Goal: Task Accomplishment & Management: Use online tool/utility

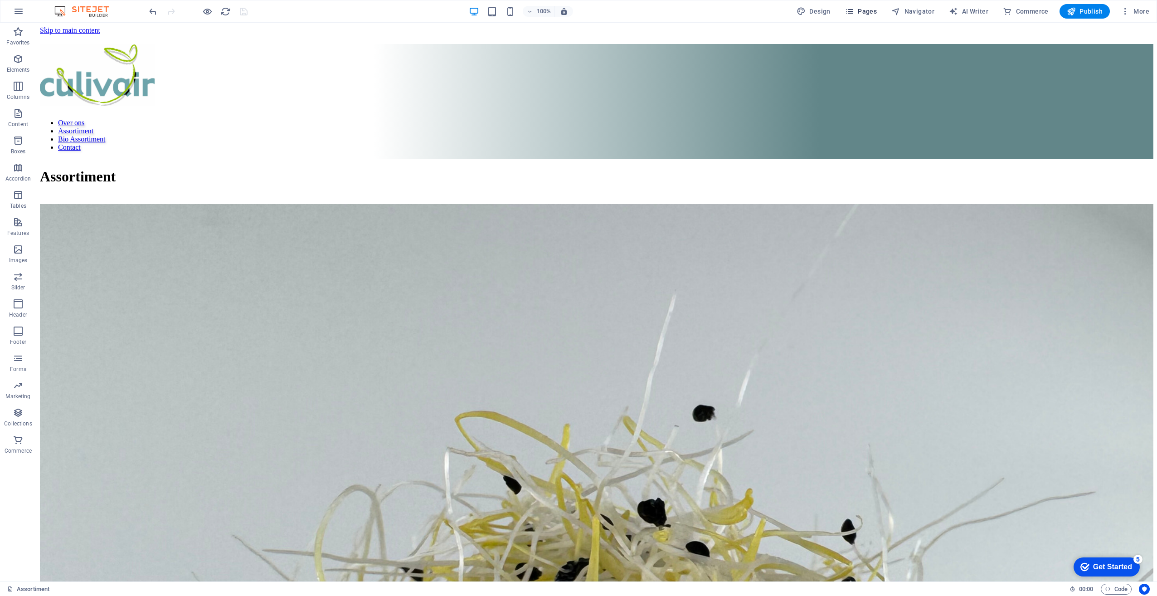
click at [862, 8] on span "Pages" at bounding box center [861, 11] width 32 height 9
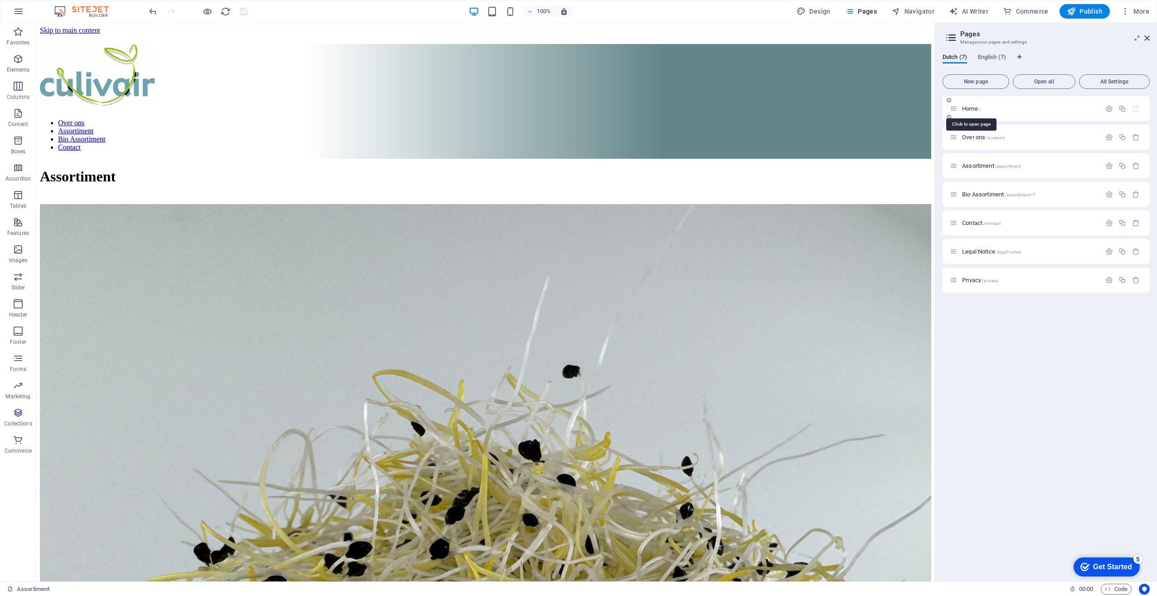
click at [968, 110] on span "Home /" at bounding box center [971, 108] width 19 height 7
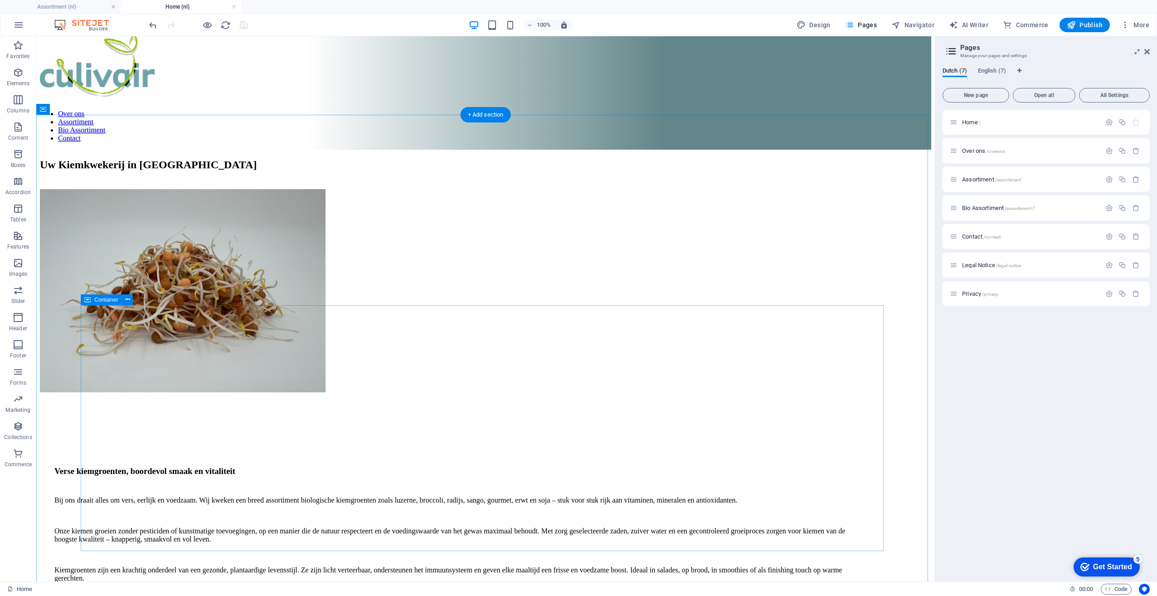
scroll to position [45, 0]
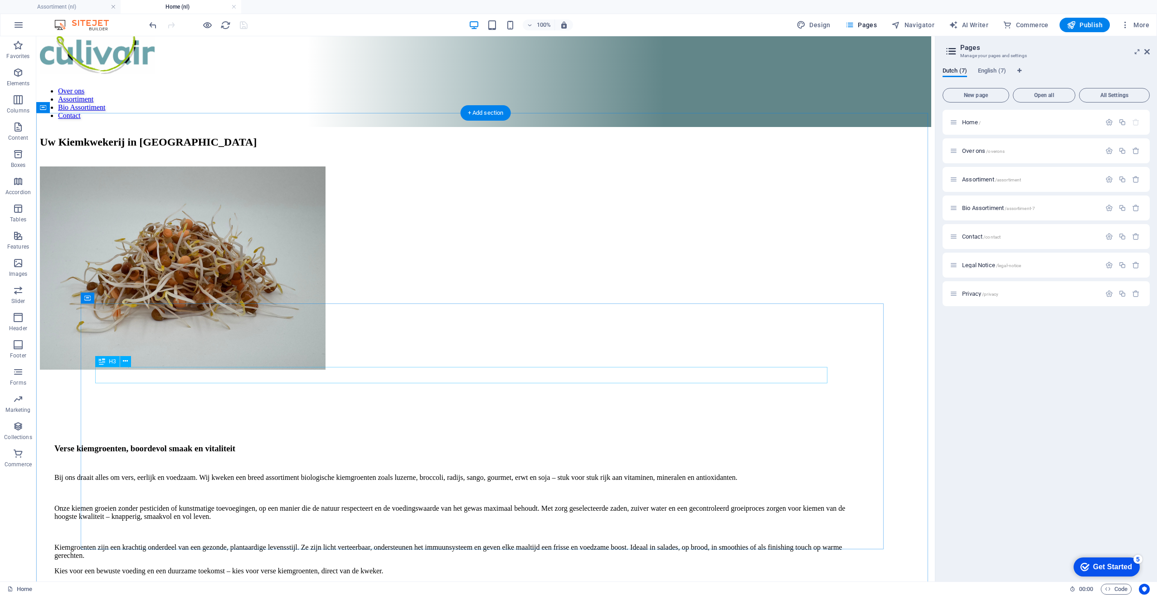
click at [148, 443] on div "Verse kiemgroenten, boordevol smaak en vitaliteit" at bounding box center [455, 448] width 802 height 10
click at [19, 155] on icon "button" at bounding box center [18, 154] width 11 height 11
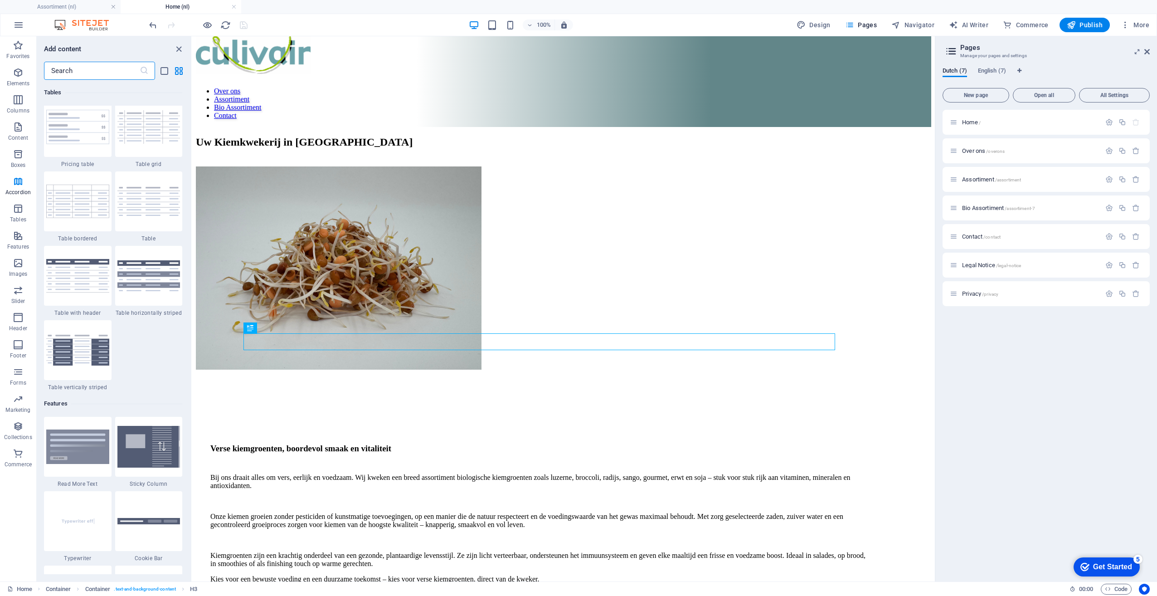
scroll to position [3226, 0]
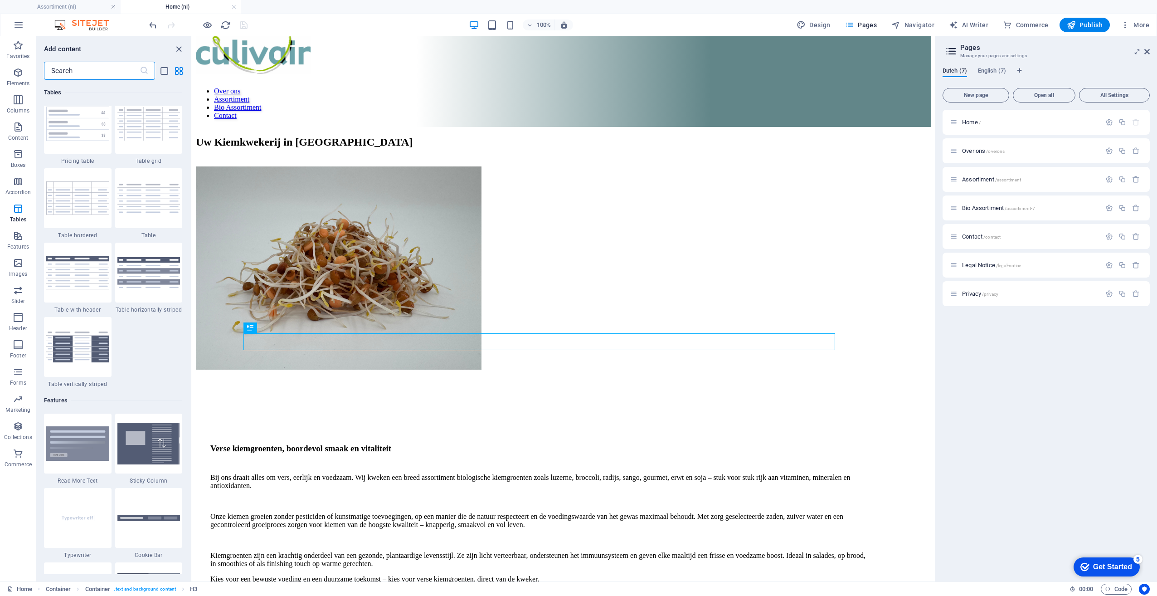
click at [151, 344] on div "1 Star Plans 1 Star Price lists 1 Star Pricing table 1 Star Table grid 1 Star T…" at bounding box center [113, 203] width 138 height 368
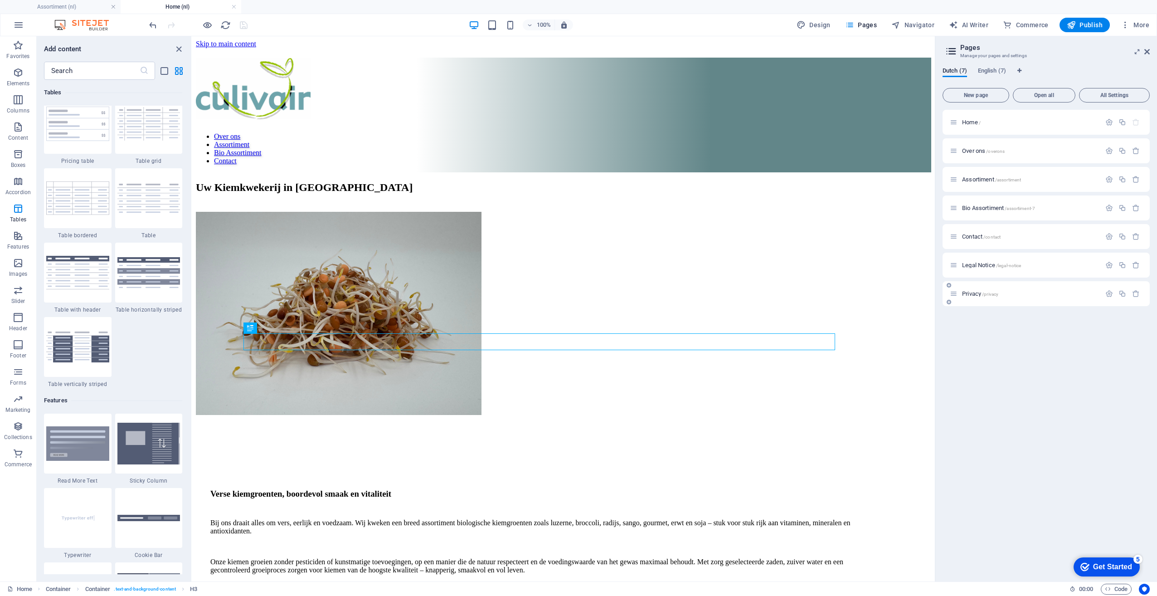
click at [1038, 365] on div "Home / Over ons /overons Assortiment /assortiment Bio Assortiment /assortiment-…" at bounding box center [1046, 342] width 207 height 464
click at [18, 102] on icon "button" at bounding box center [18, 99] width 11 height 11
click at [17, 76] on icon "button" at bounding box center [18, 72] width 11 height 11
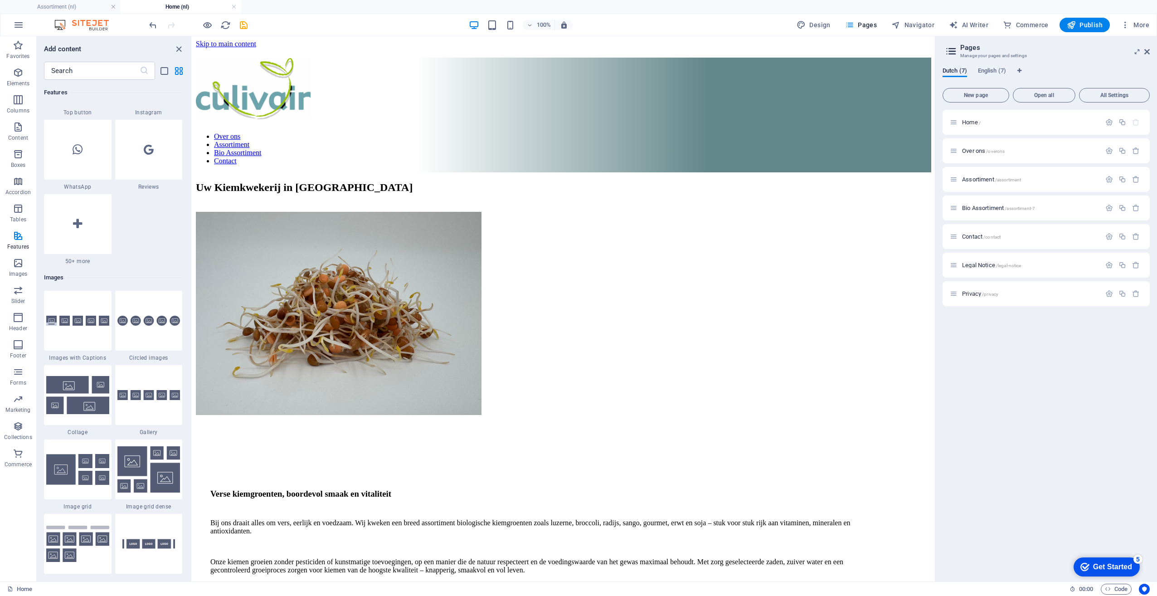
scroll to position [4449, 0]
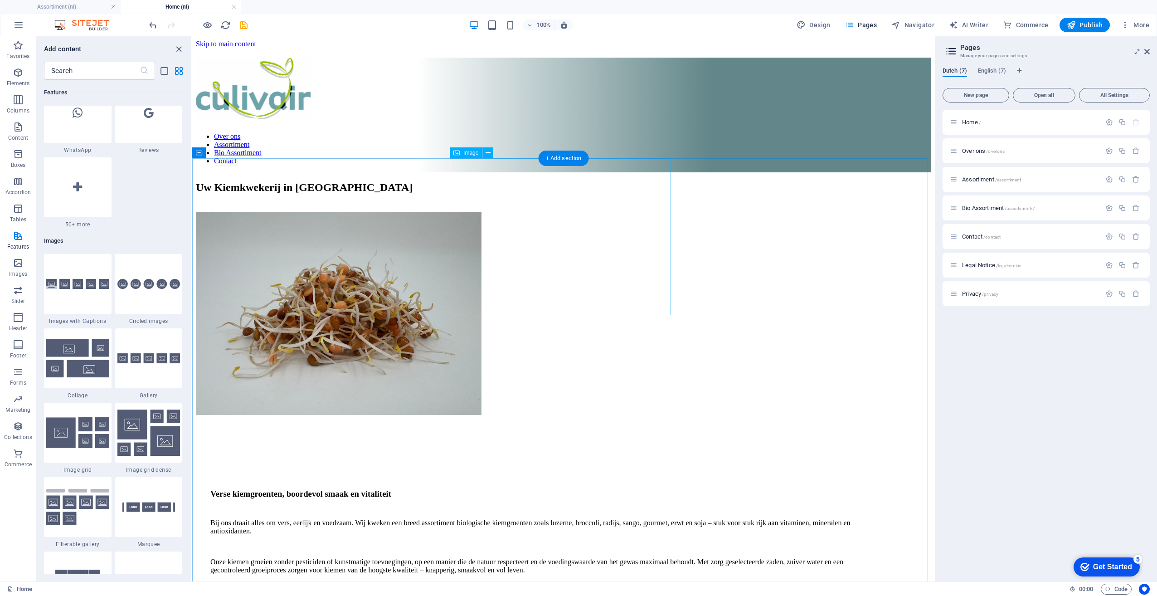
click at [490, 251] on figure at bounding box center [563, 314] width 735 height 205
click at [475, 244] on figure at bounding box center [563, 314] width 735 height 205
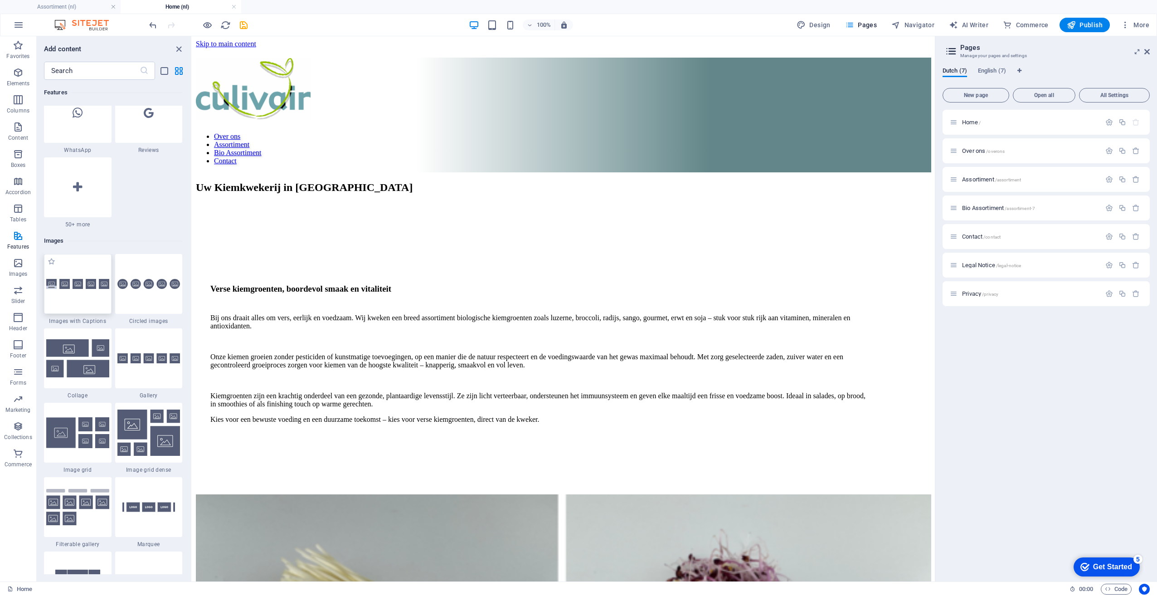
click at [77, 295] on div at bounding box center [78, 284] width 68 height 60
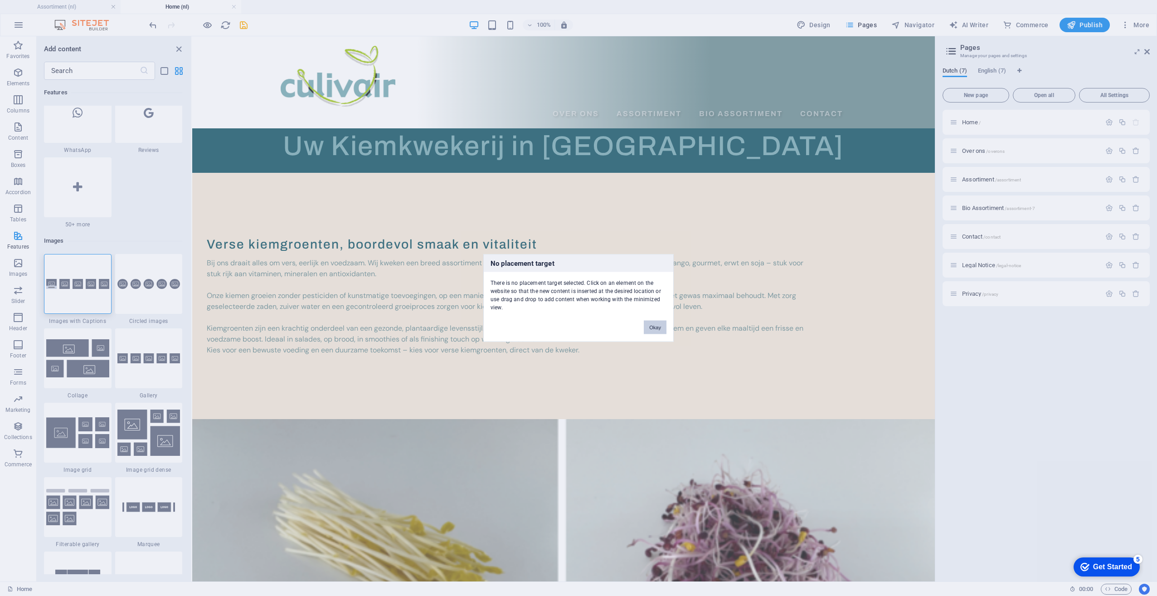
drag, startPoint x: 462, startPoint y: 289, endPoint x: 654, endPoint y: 326, distance: 195.6
click at [654, 326] on button "Okay" at bounding box center [655, 328] width 23 height 14
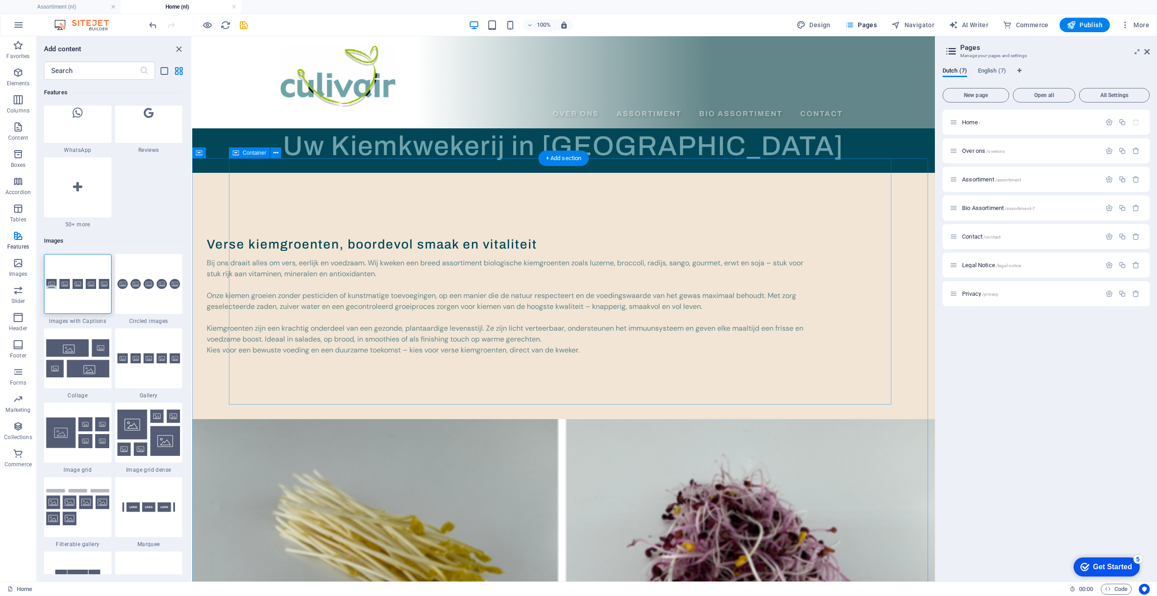
click at [273, 184] on div "Verse kiemgroenten, boordevol smaak en vitaliteit Bij ons draait alles om vers,…" at bounding box center [526, 296] width 668 height 246
click at [214, 173] on div "Verse kiemgroenten, boordevol smaak en vitaliteit Bij ons draait alles om vers,…" at bounding box center [563, 607] width 743 height 869
click at [72, 296] on div at bounding box center [78, 284] width 68 height 60
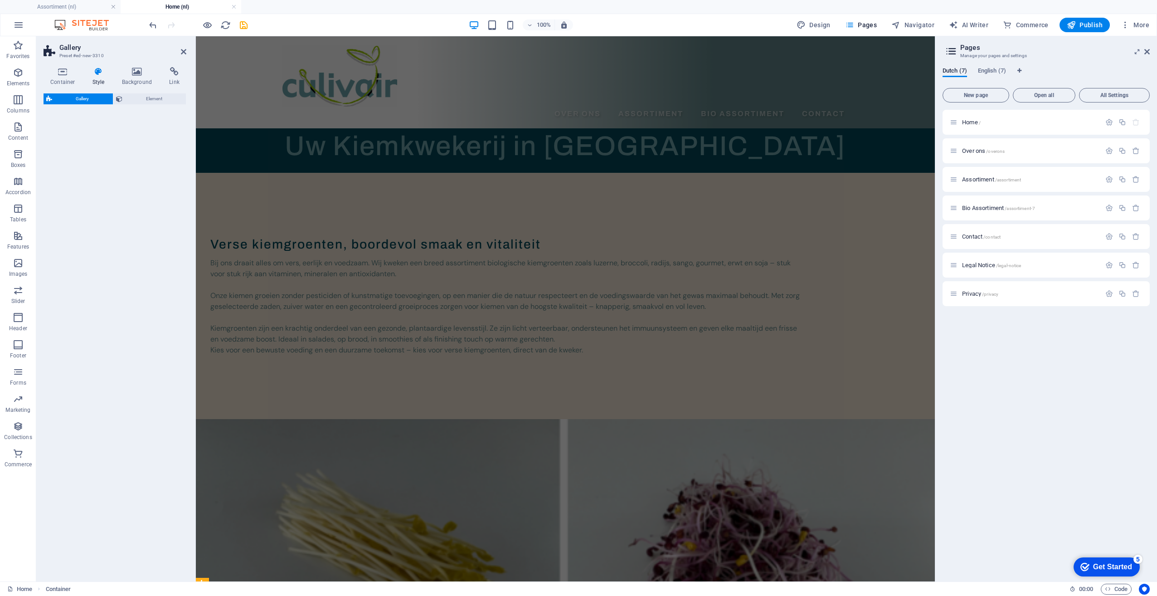
select select "rem"
select select "preset-gallery-v3-captions"
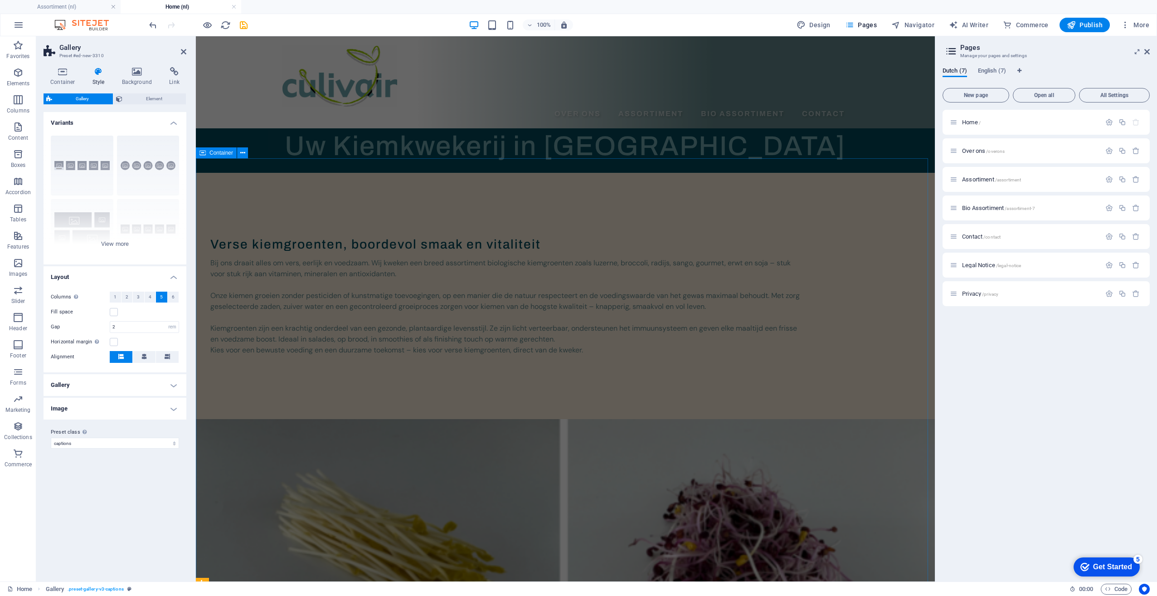
drag, startPoint x: 267, startPoint y: 326, endPoint x: 218, endPoint y: 202, distance: 133.1
click at [237, 226] on div "Verse kiemgroenten, boordevol smaak en vitaliteit Bij ons draait alles om vers,…" at bounding box center [528, 296] width 665 height 246
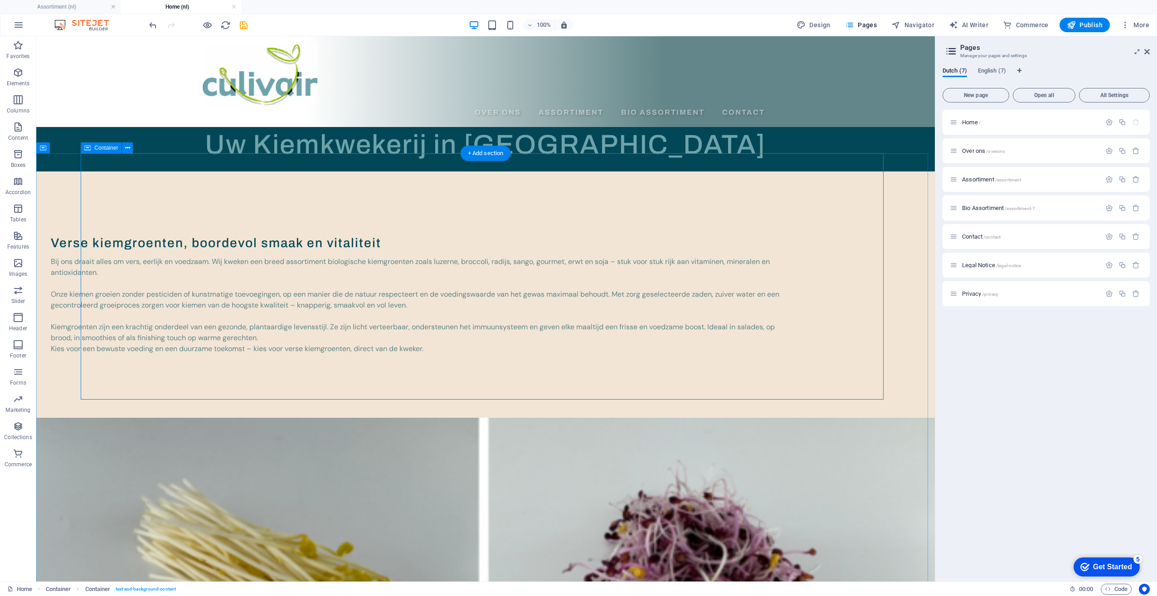
scroll to position [0, 0]
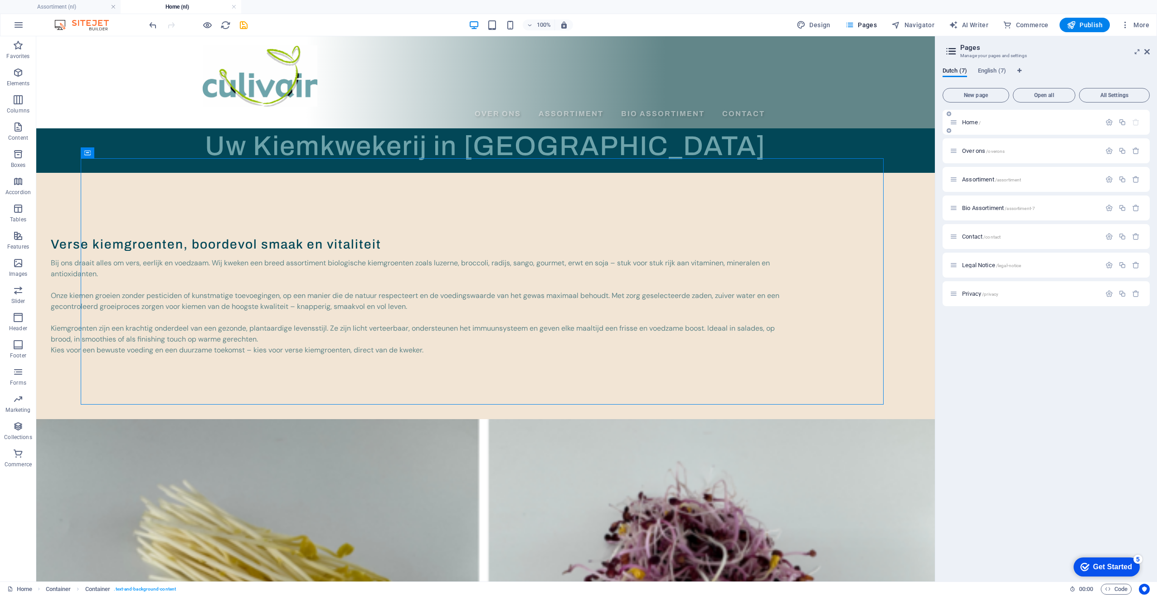
click at [957, 126] on div "Home /" at bounding box center [1025, 122] width 151 height 10
click at [1112, 125] on icon "button" at bounding box center [1109, 122] width 8 height 8
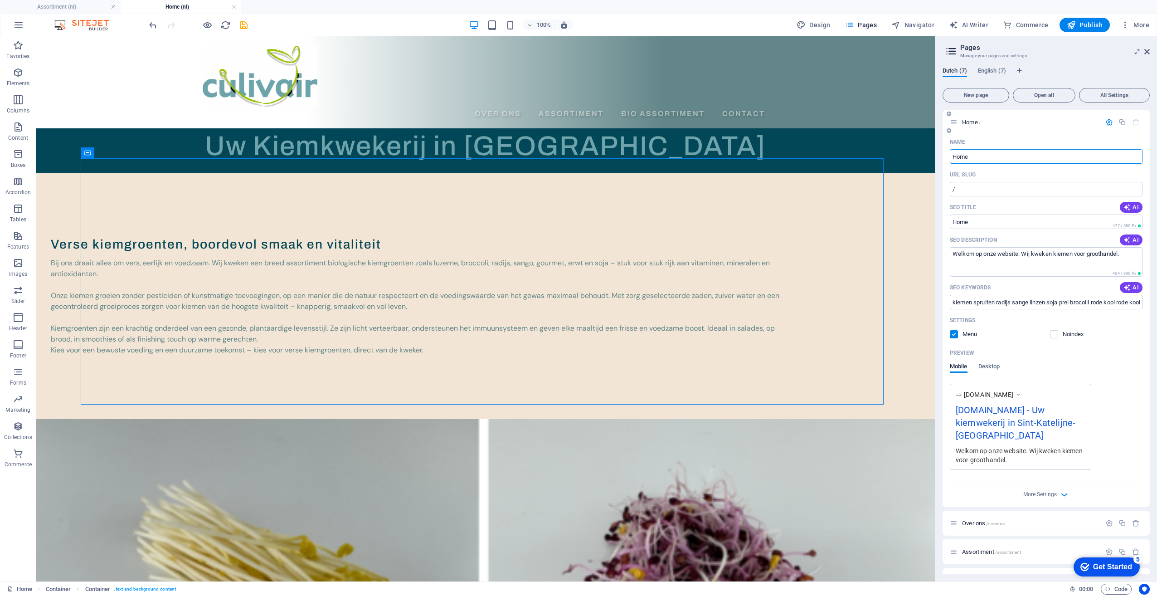
click at [1002, 156] on input "Home" at bounding box center [1046, 156] width 193 height 15
click at [965, 185] on input "/" at bounding box center [1046, 189] width 193 height 15
click at [980, 224] on input "SEO Title" at bounding box center [1046, 221] width 193 height 15
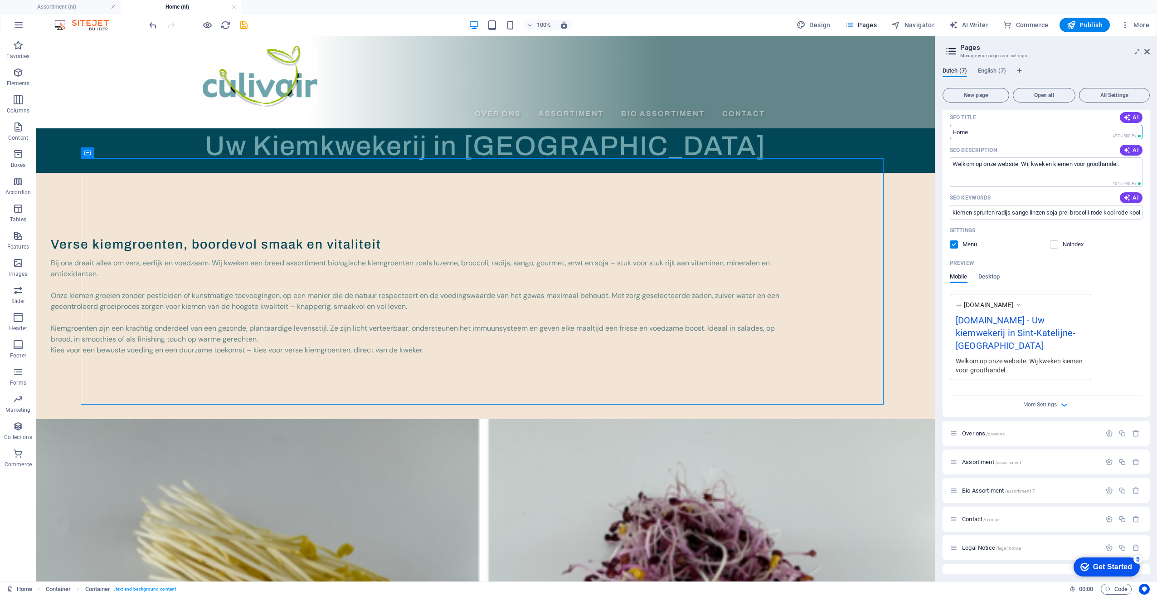
scroll to position [95, 0]
click at [1055, 390] on div "More Settings" at bounding box center [1046, 397] width 193 height 15
click at [1054, 396] on span "More Settings" at bounding box center [1040, 399] width 34 height 6
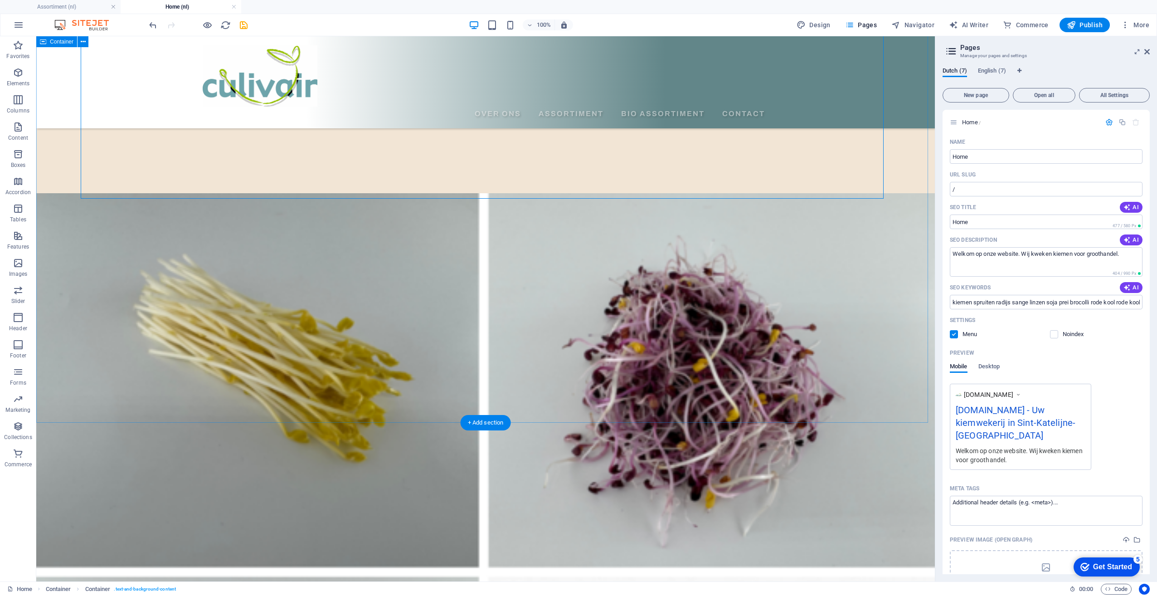
scroll to position [232, 0]
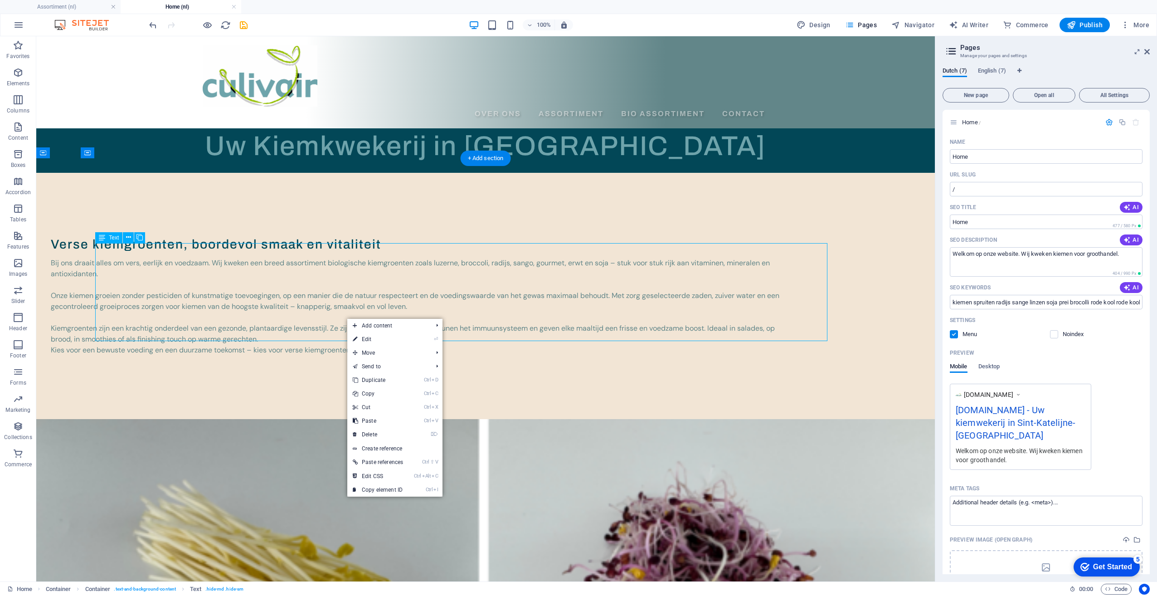
click at [310, 308] on div "Bij ons draait alles om vers, eerlijk en voedzaam. Wij kweken een breed assorti…" at bounding box center [420, 307] width 738 height 98
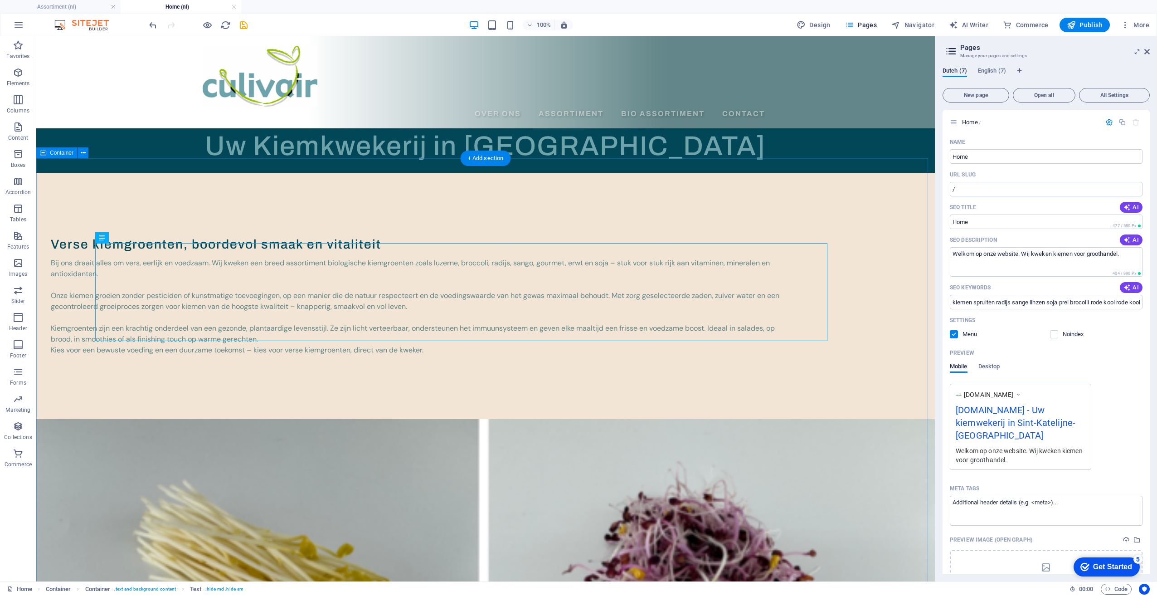
click at [254, 369] on div "Verse kiemgroenten, boordevol smaak en vitaliteit Bij ons draait alles om vers,…" at bounding box center [440, 296] width 809 height 246
drag, startPoint x: 69, startPoint y: 9, endPoint x: 268, endPoint y: 5, distance: 198.6
click at [163, 5] on h4 "Assortiment (nl)" at bounding box center [181, 7] width 121 height 10
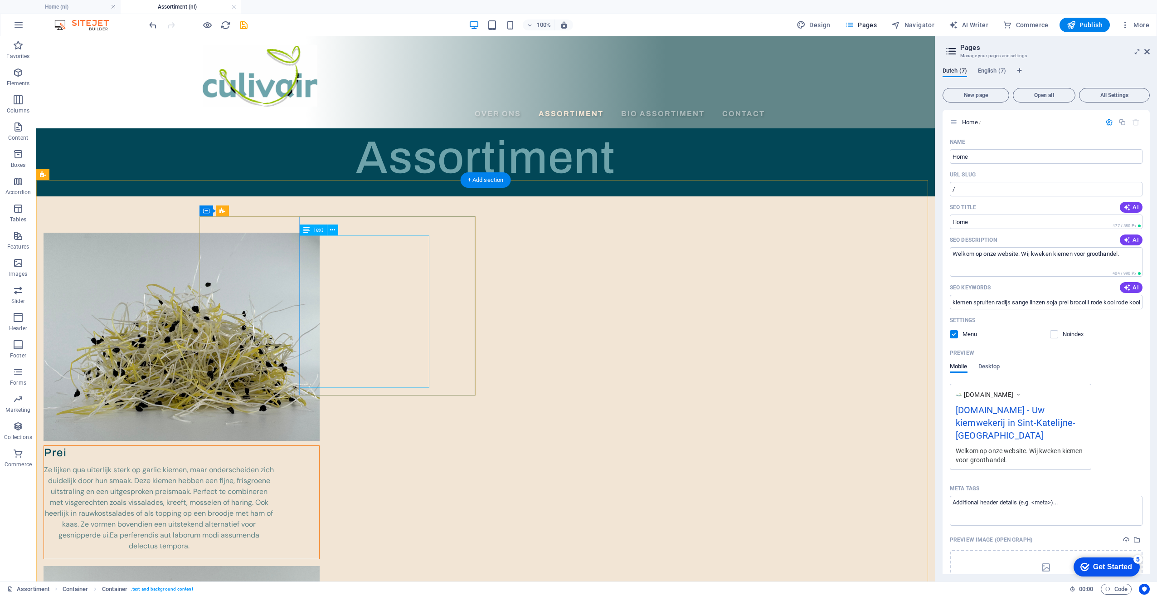
scroll to position [91, 0]
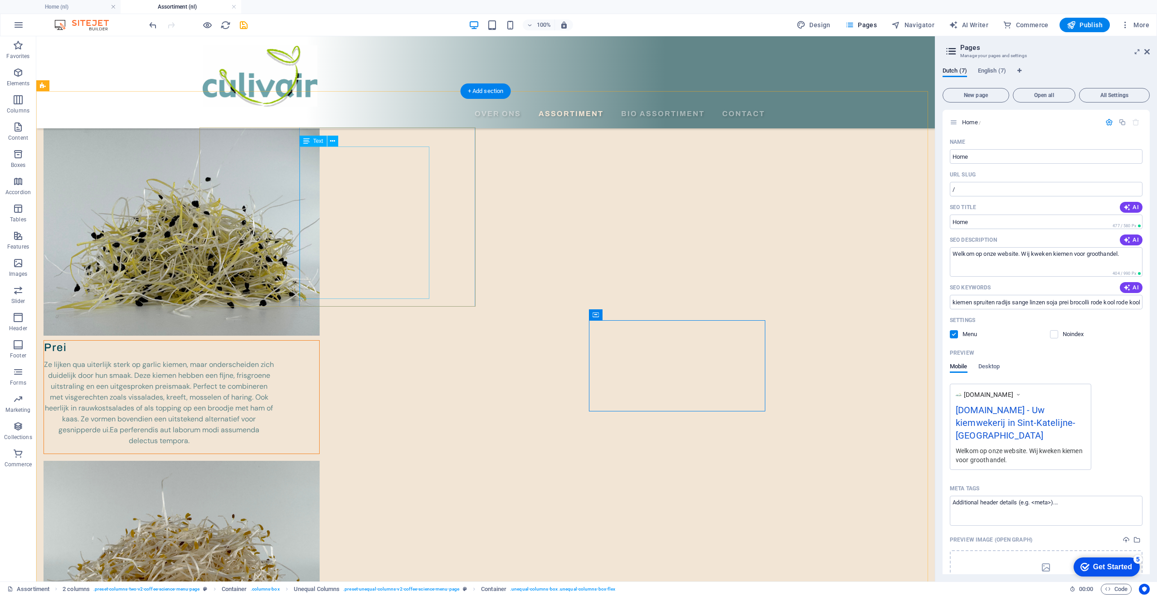
drag, startPoint x: 331, startPoint y: 177, endPoint x: 388, endPoint y: 174, distance: 57.2
click at [274, 359] on div "Ze lijken qua uiterlijk sterk op garlic kiemen, maar onderscheiden zich duideli…" at bounding box center [159, 402] width 230 height 87
click at [997, 219] on input "SEO Title" at bounding box center [1046, 221] width 193 height 15
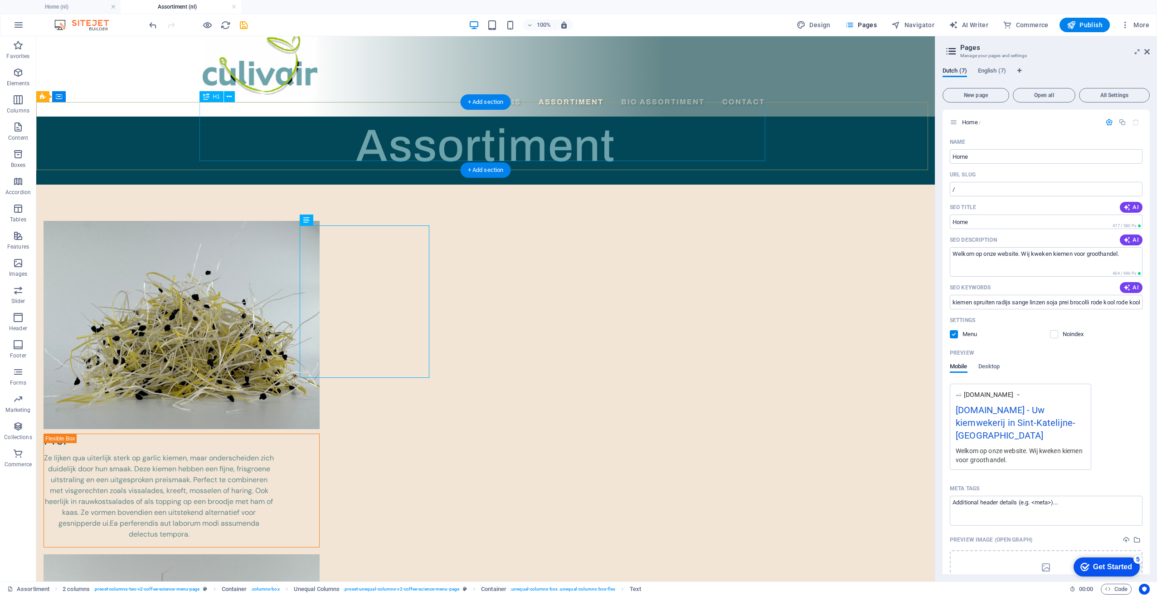
scroll to position [0, 0]
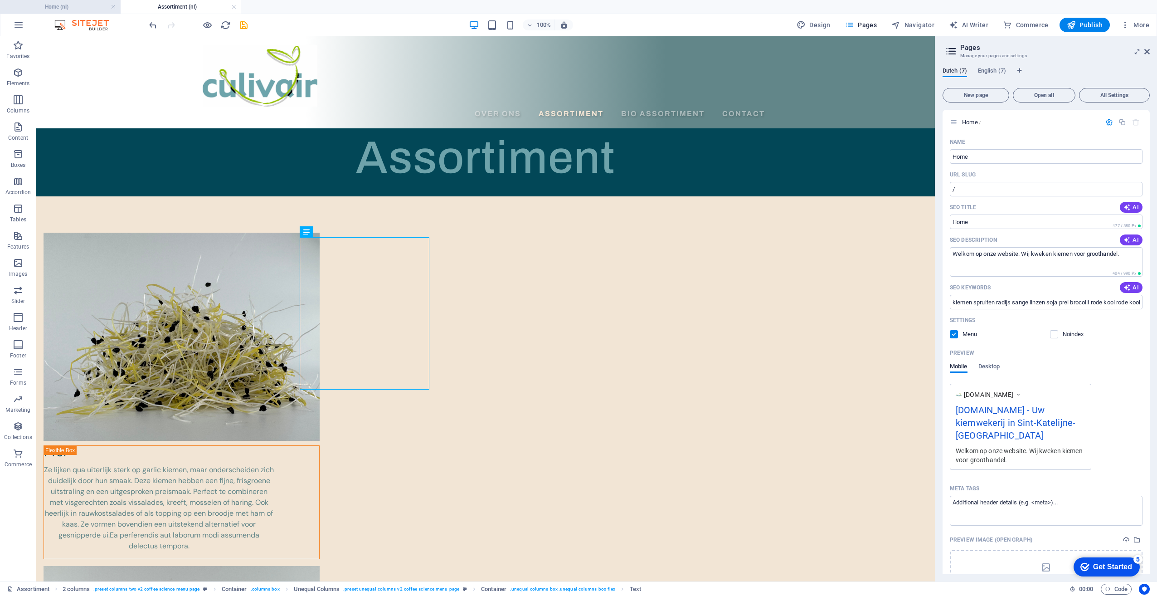
click at [60, 6] on h4 "Home (nl)" at bounding box center [60, 7] width 121 height 10
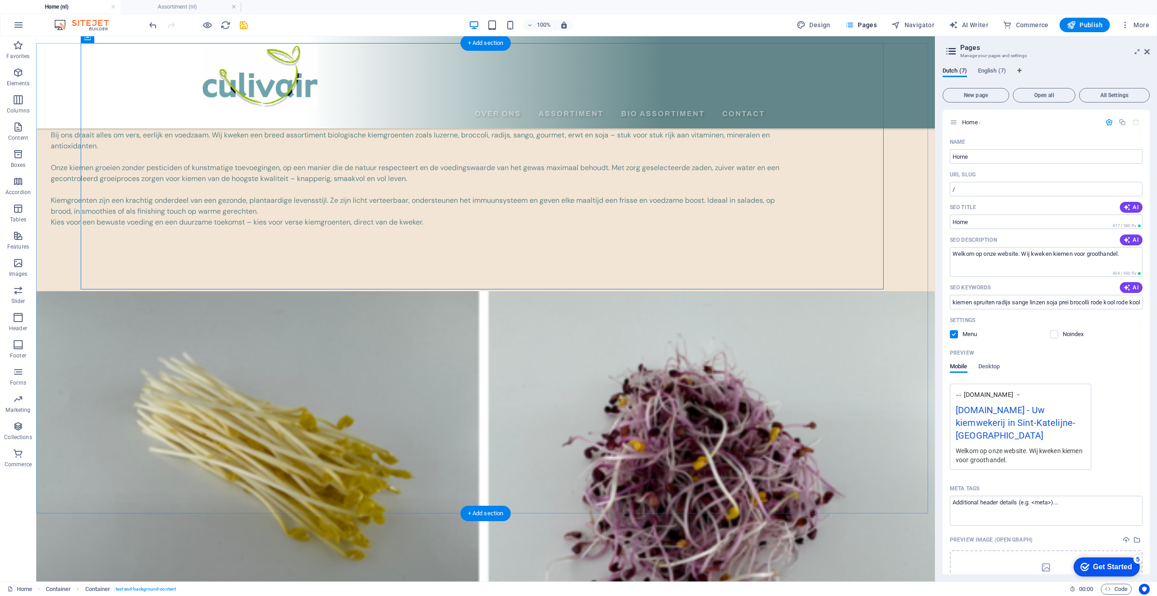
scroll to position [115, 0]
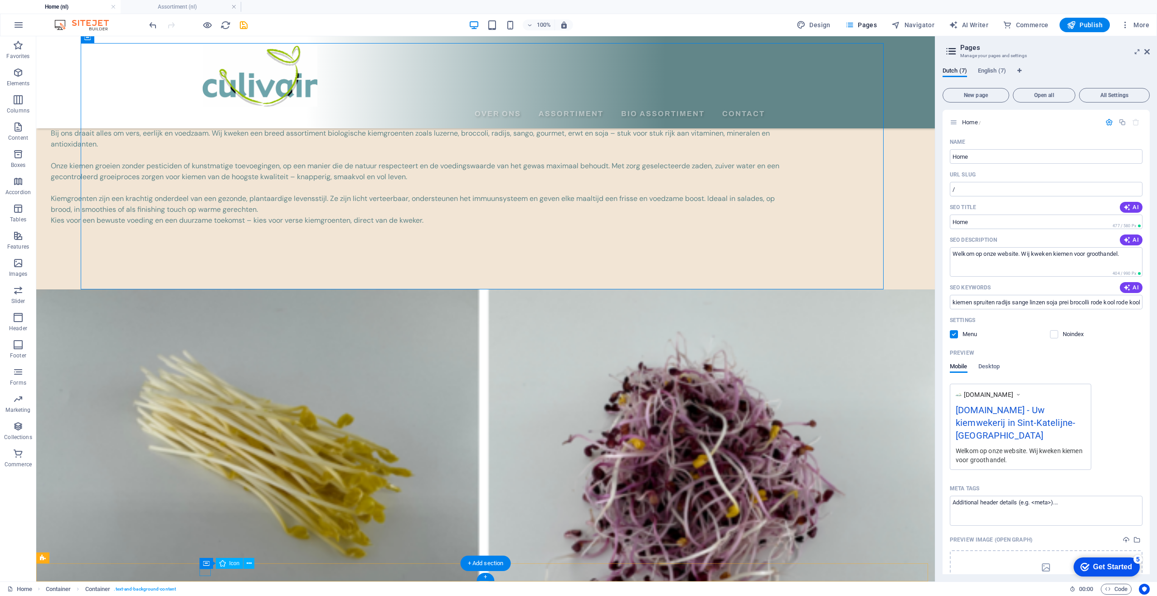
select select "xMinYMid"
select select "px"
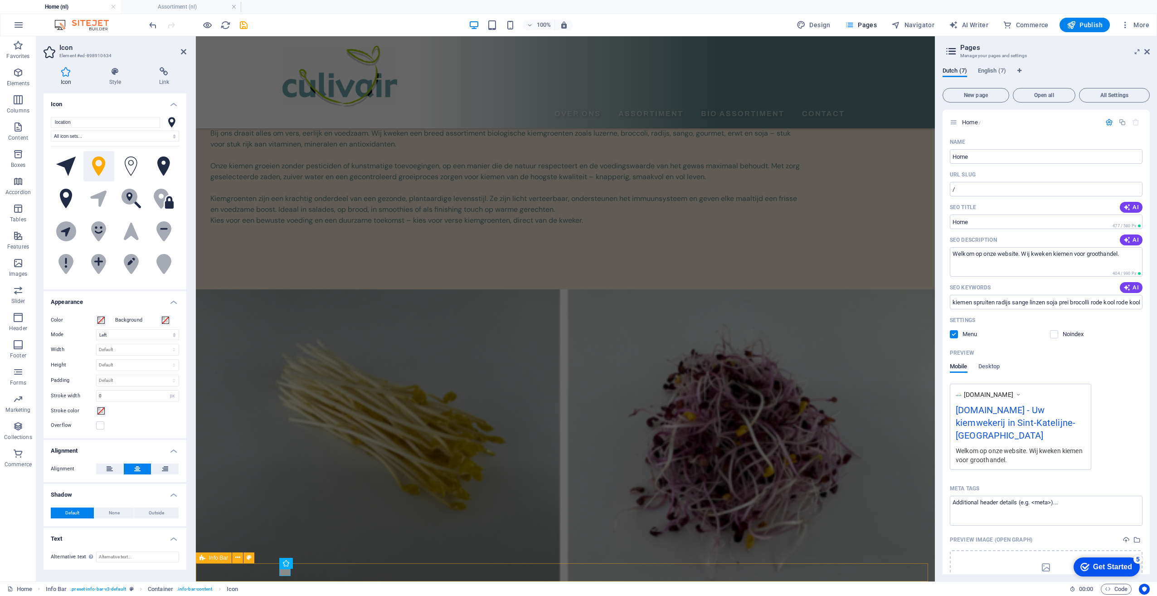
scroll to position [75, 0]
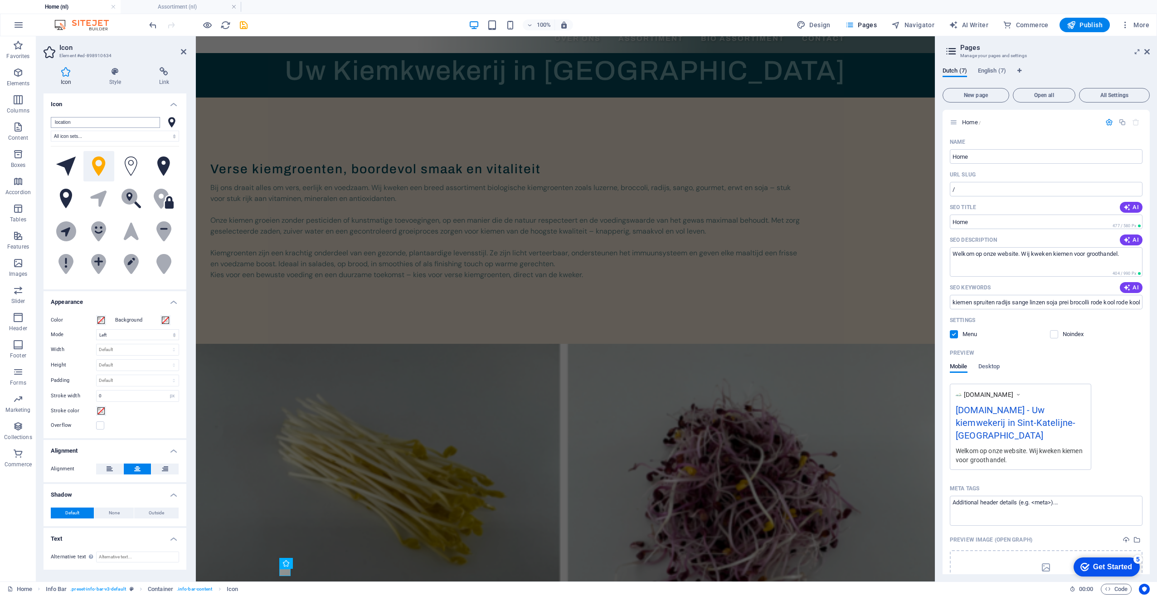
click at [88, 122] on input "location" at bounding box center [105, 122] width 109 height 11
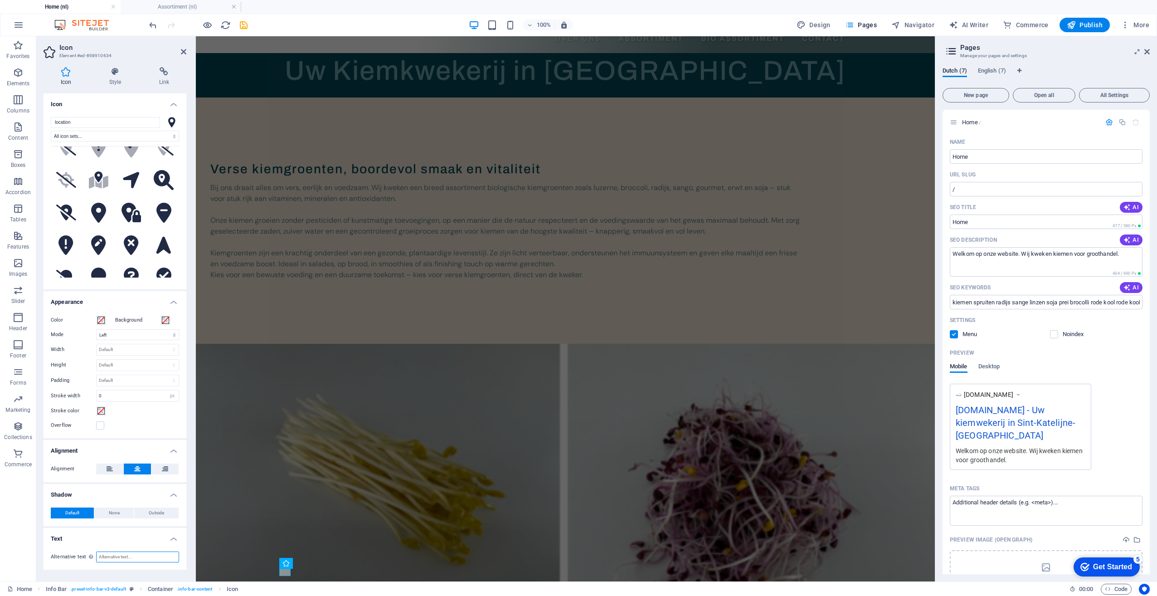
click at [113, 561] on input "Alternative text The alternative text is used by devices that cannot display im…" at bounding box center [137, 556] width 83 height 11
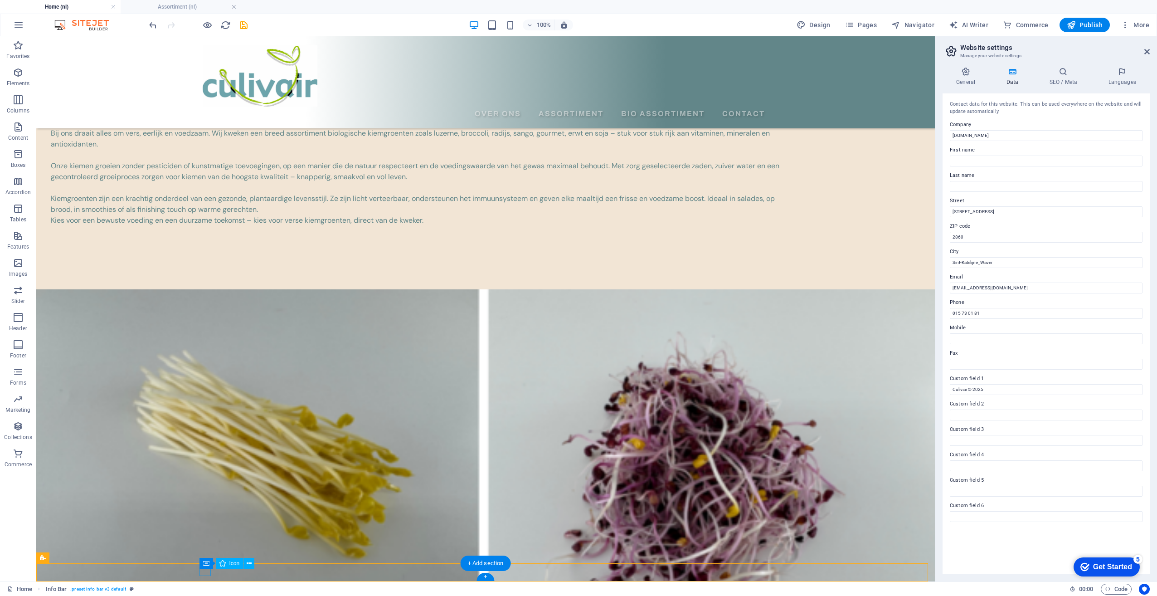
select select "xMinYMid"
select select "px"
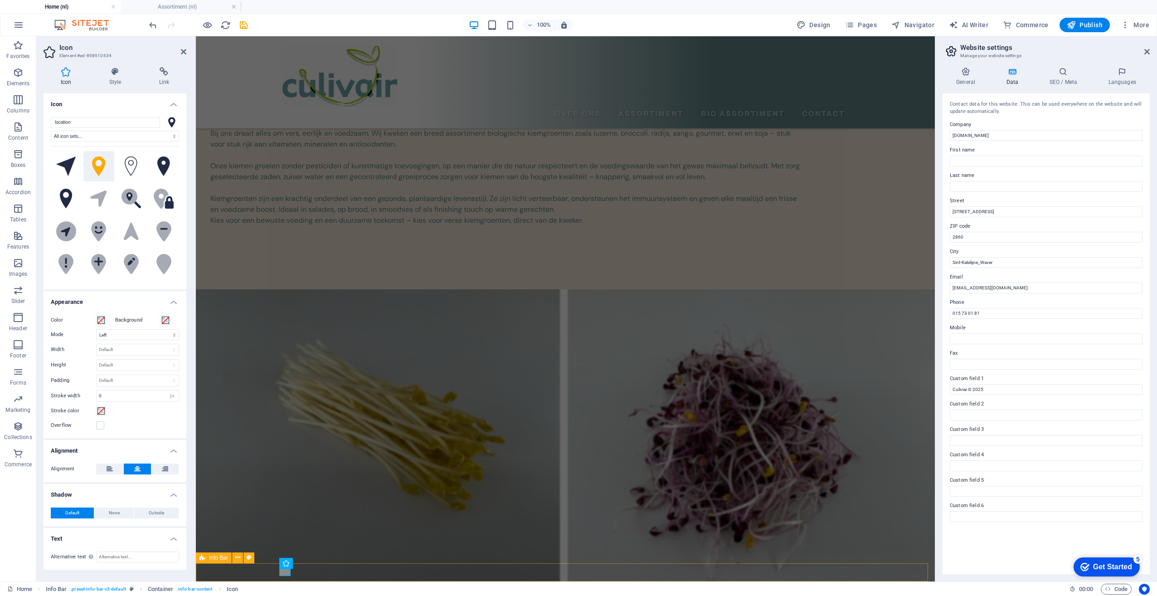
scroll to position [75, 0]
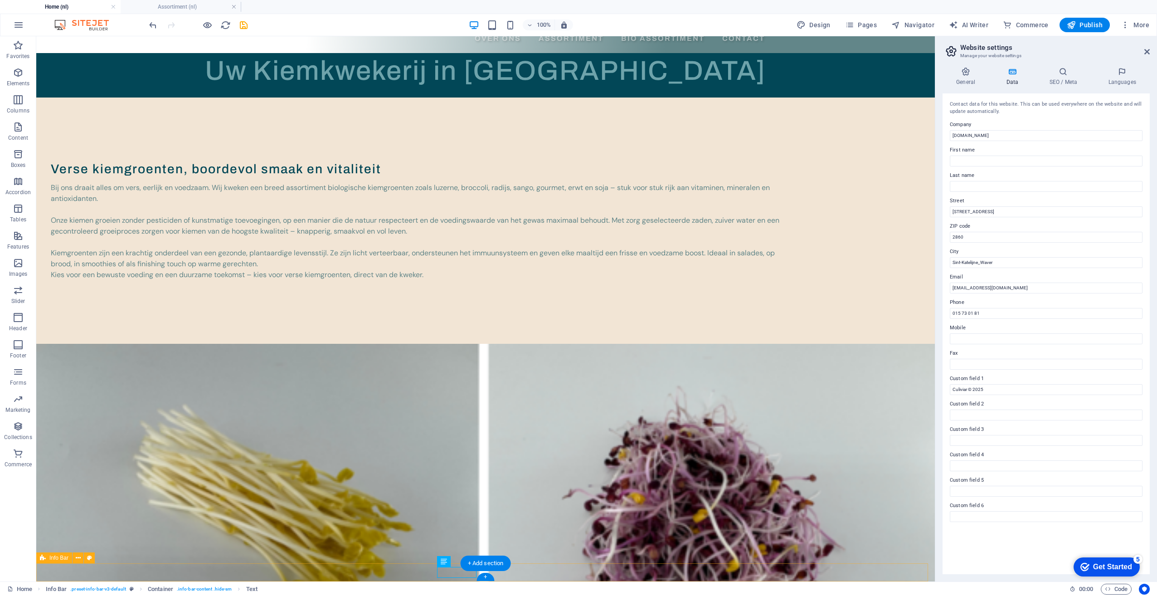
scroll to position [115, 0]
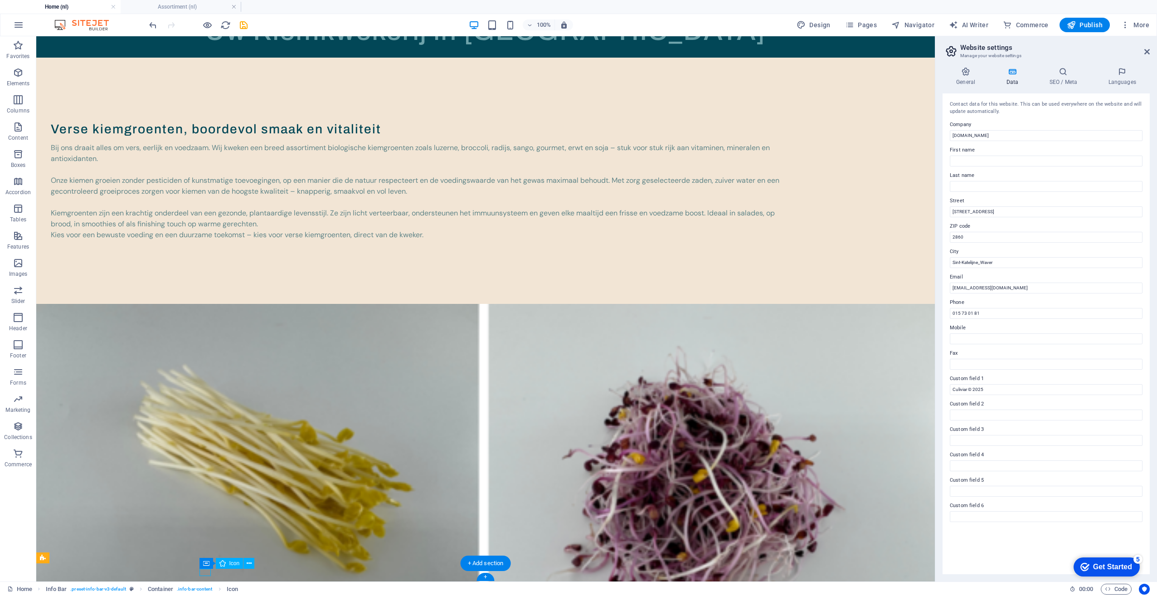
scroll to position [75, 0]
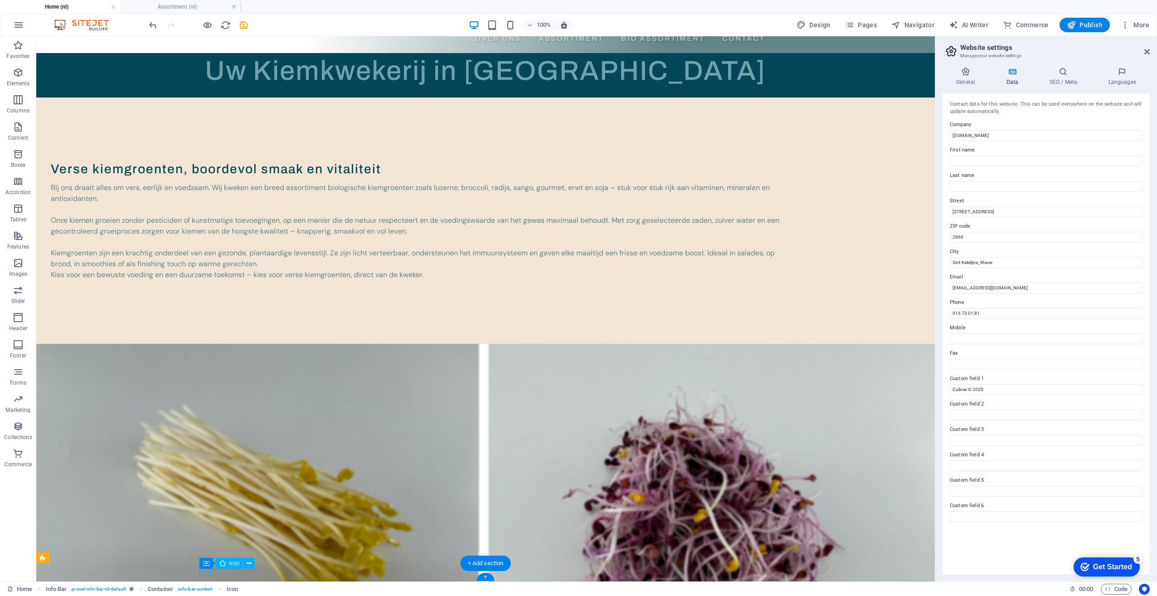
select select "xMinYMid"
select select "px"
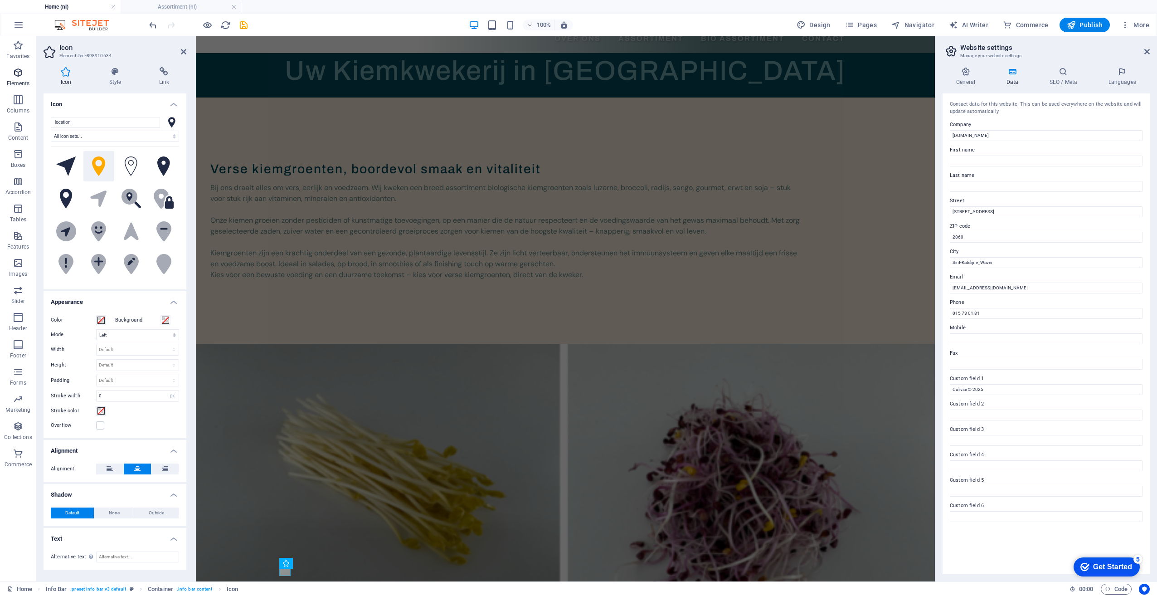
click at [15, 78] on span "Elements" at bounding box center [18, 78] width 36 height 22
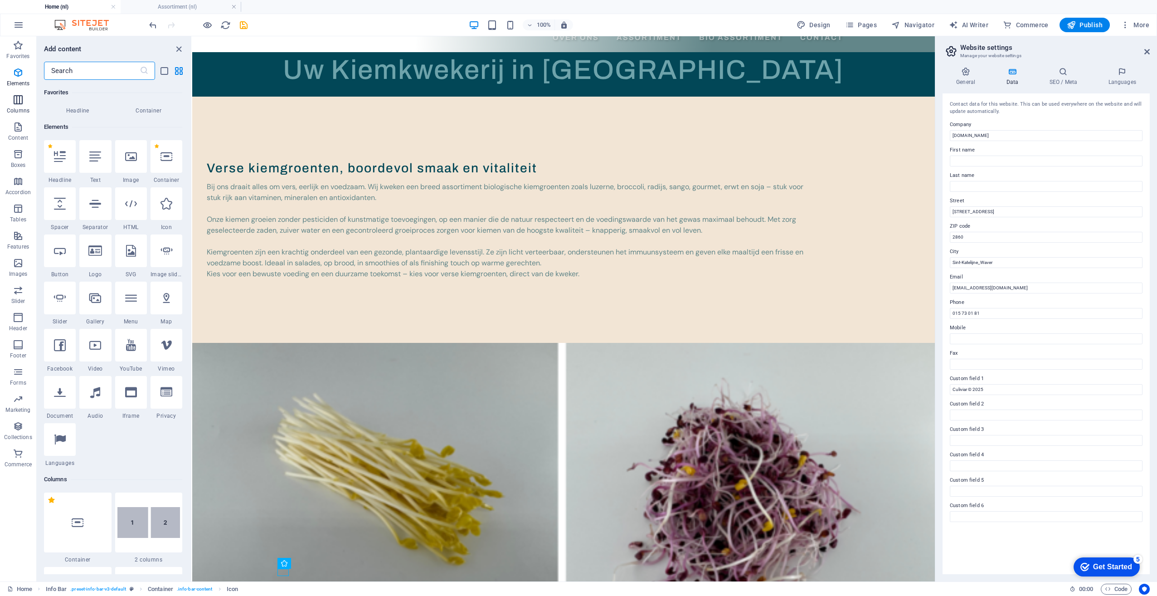
scroll to position [97, 0]
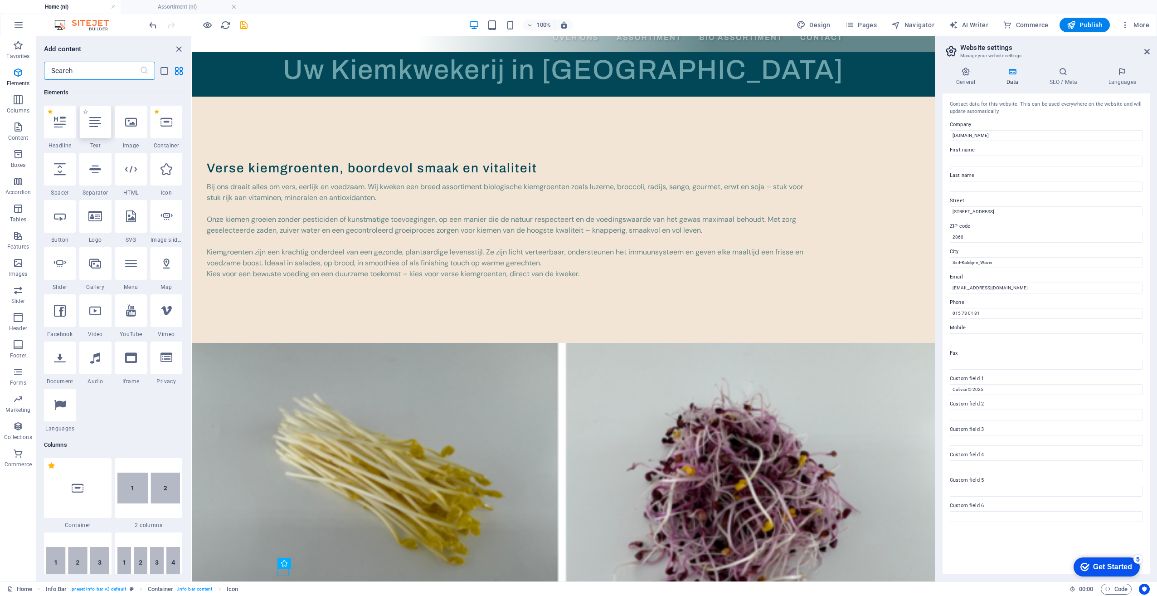
click at [98, 126] on icon at bounding box center [95, 122] width 12 height 12
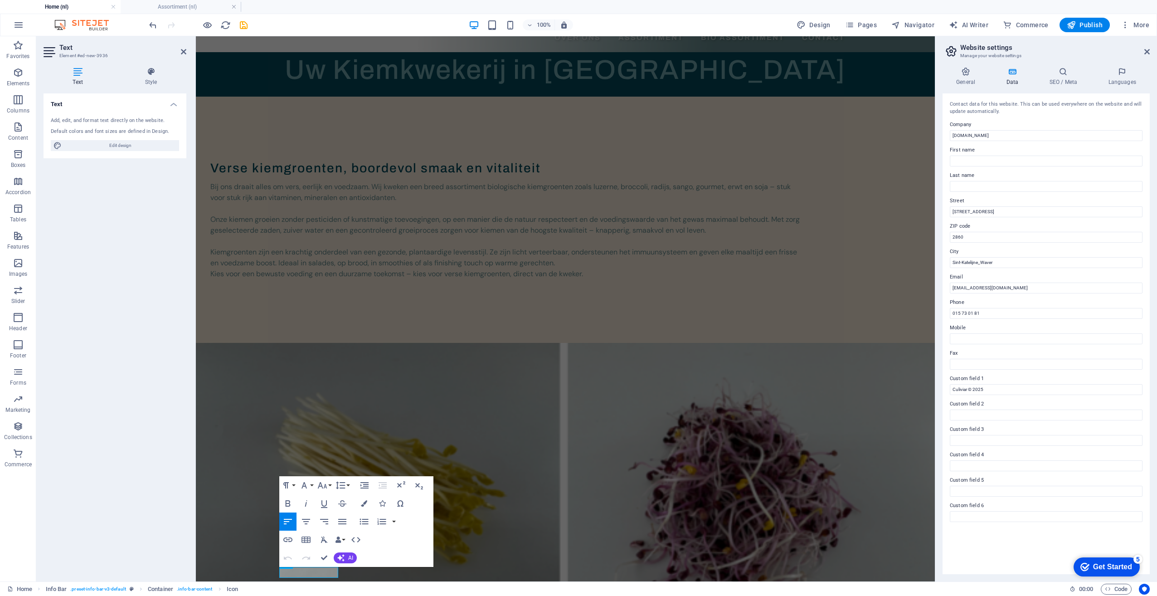
scroll to position [75, 0]
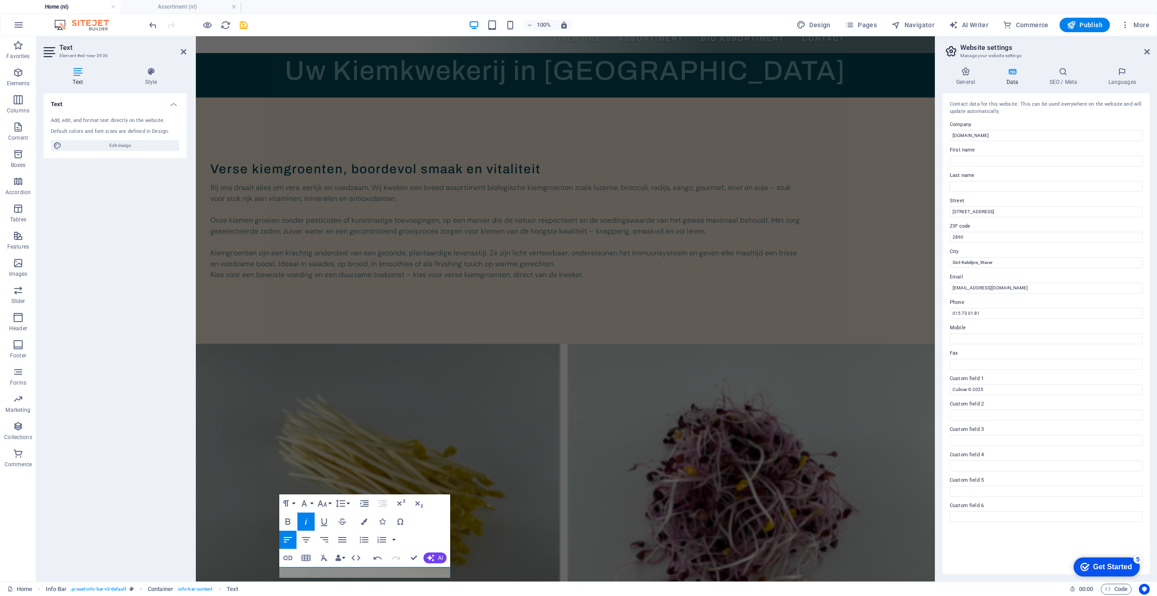
click at [311, 519] on icon "button" at bounding box center [306, 521] width 11 height 11
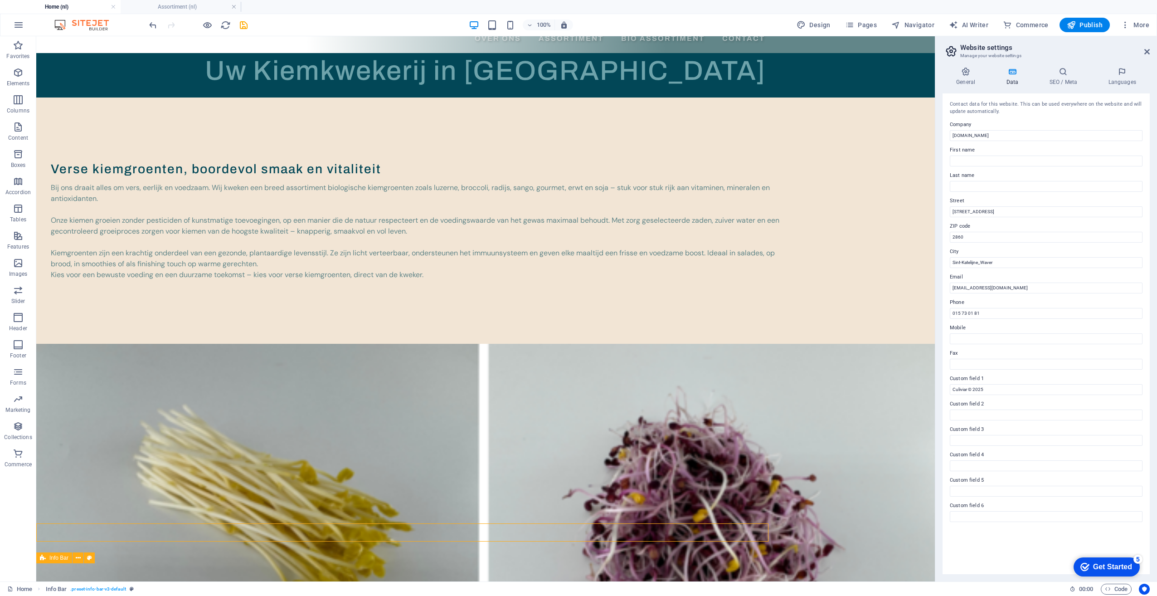
scroll to position [115, 0]
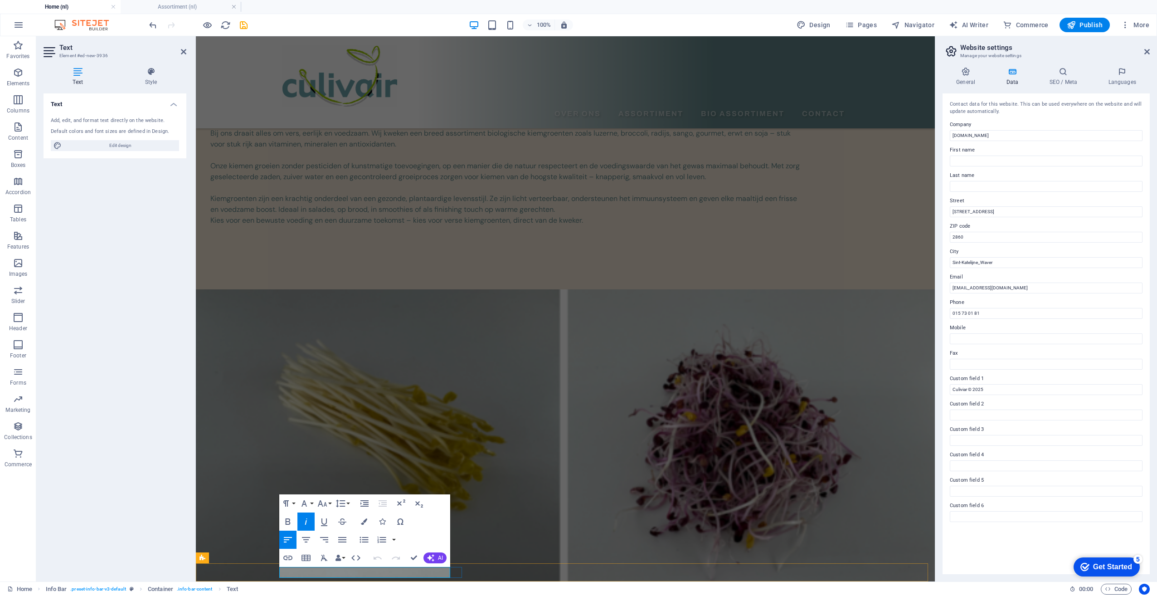
scroll to position [75, 0]
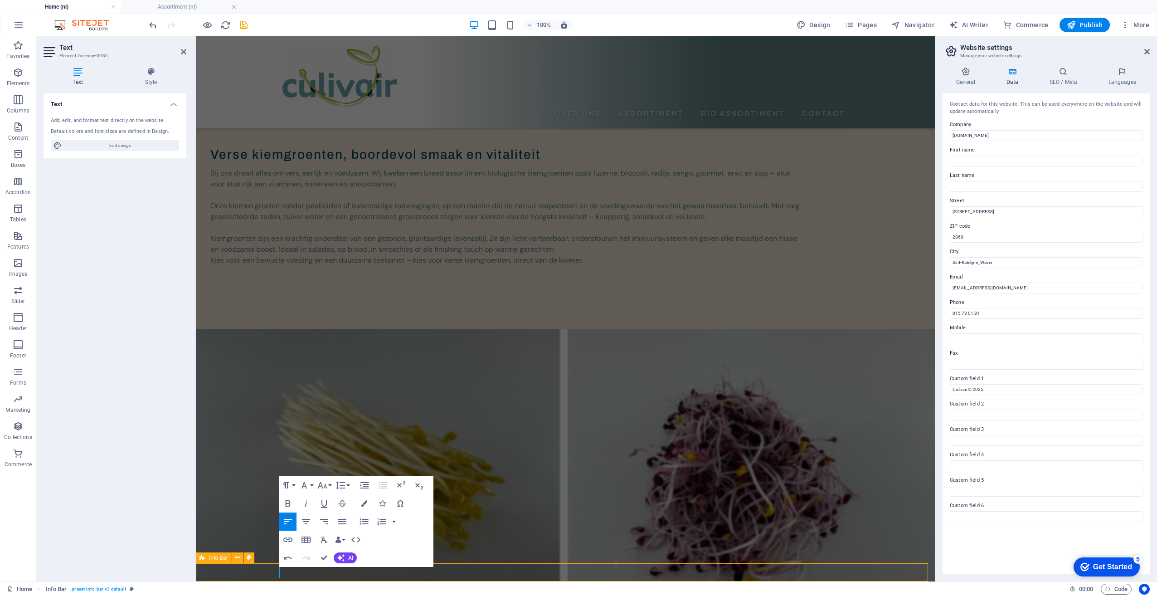
scroll to position [115, 0]
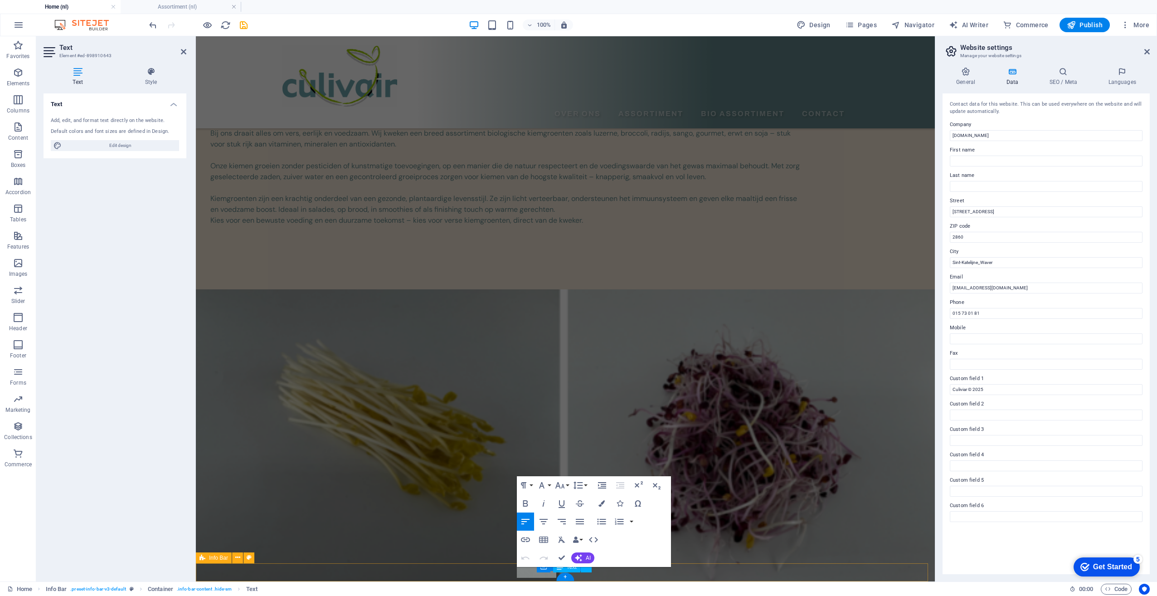
scroll to position [75, 0]
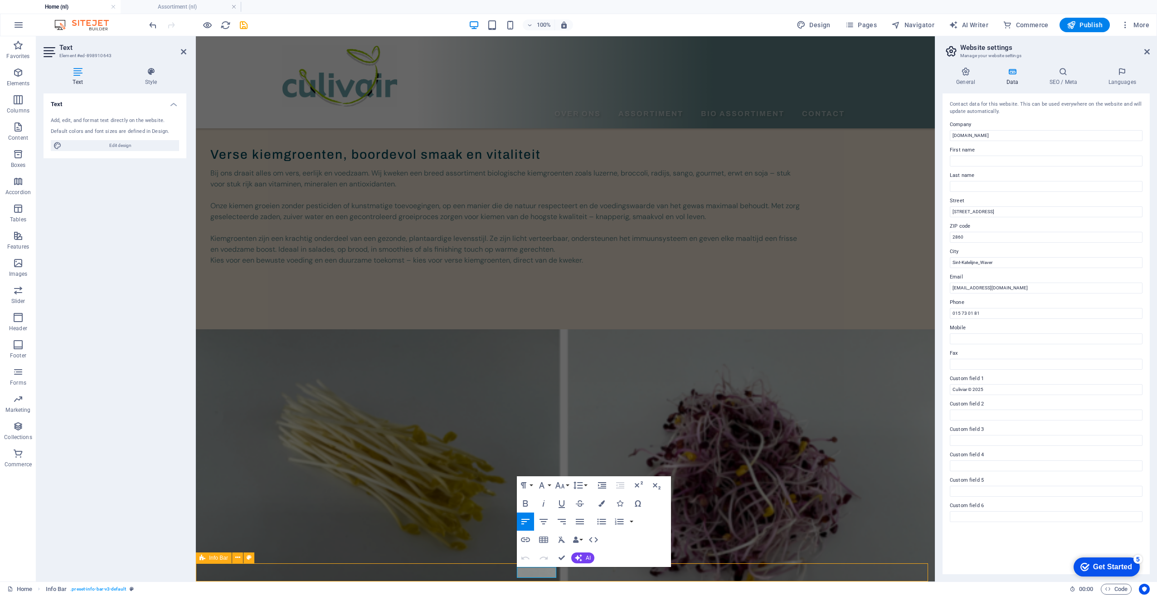
scroll to position [115, 0]
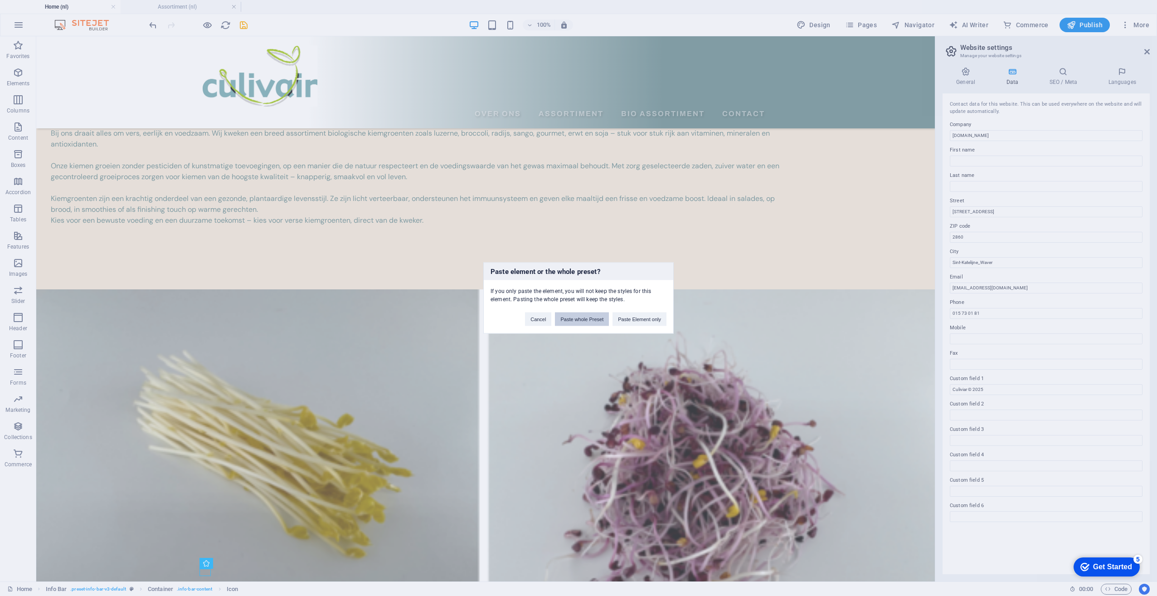
click at [571, 321] on button "Paste whole Preset" at bounding box center [582, 319] width 54 height 14
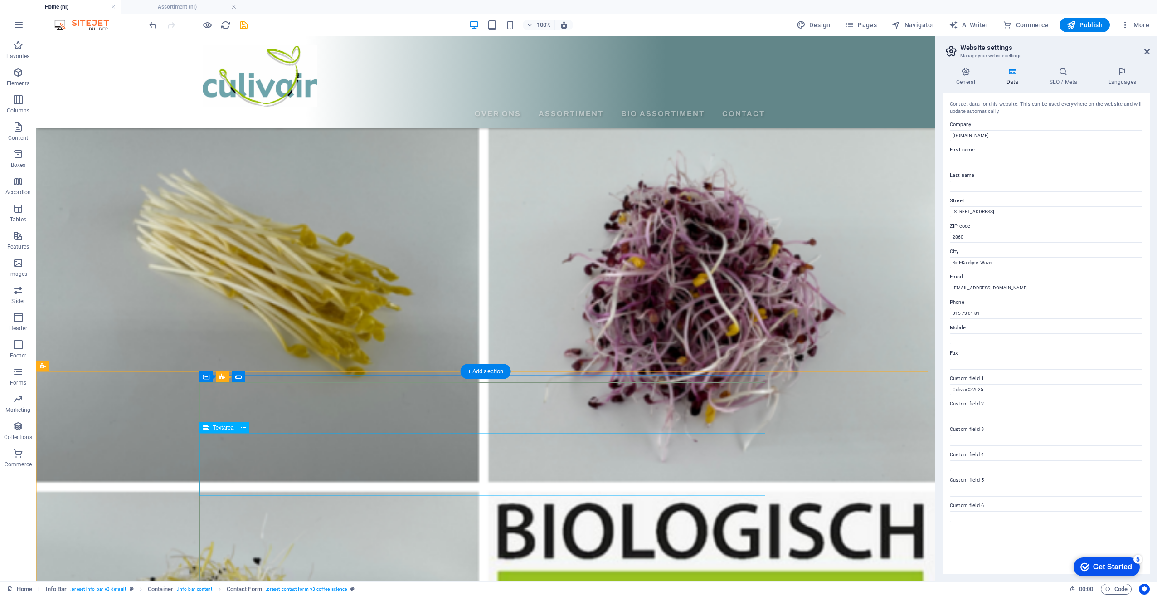
scroll to position [324, 0]
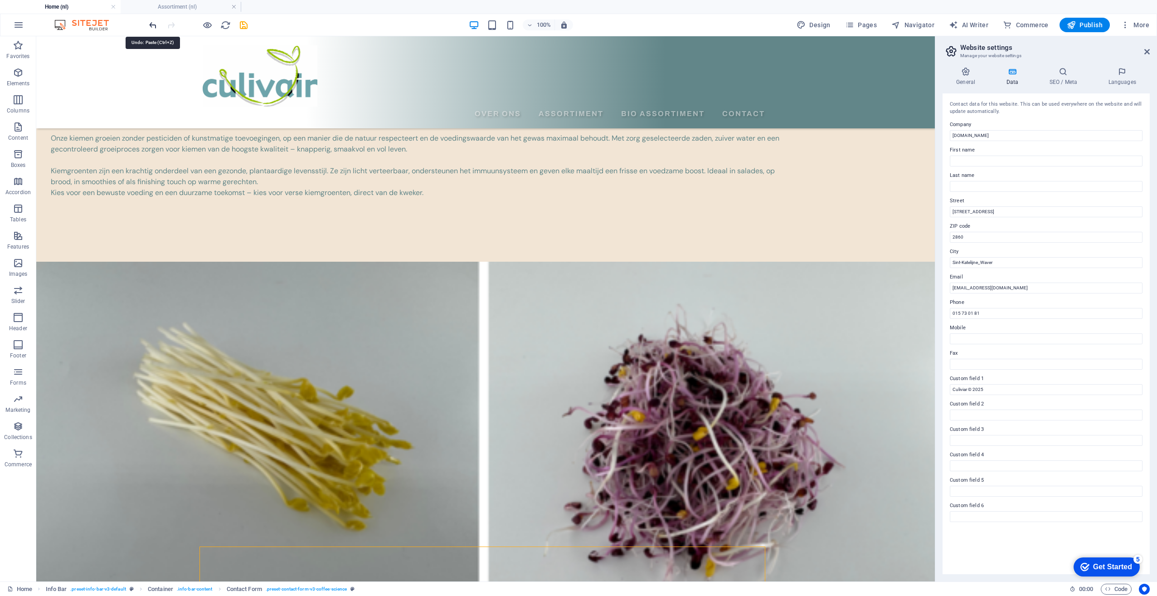
click at [156, 25] on icon "undo" at bounding box center [153, 25] width 10 height 10
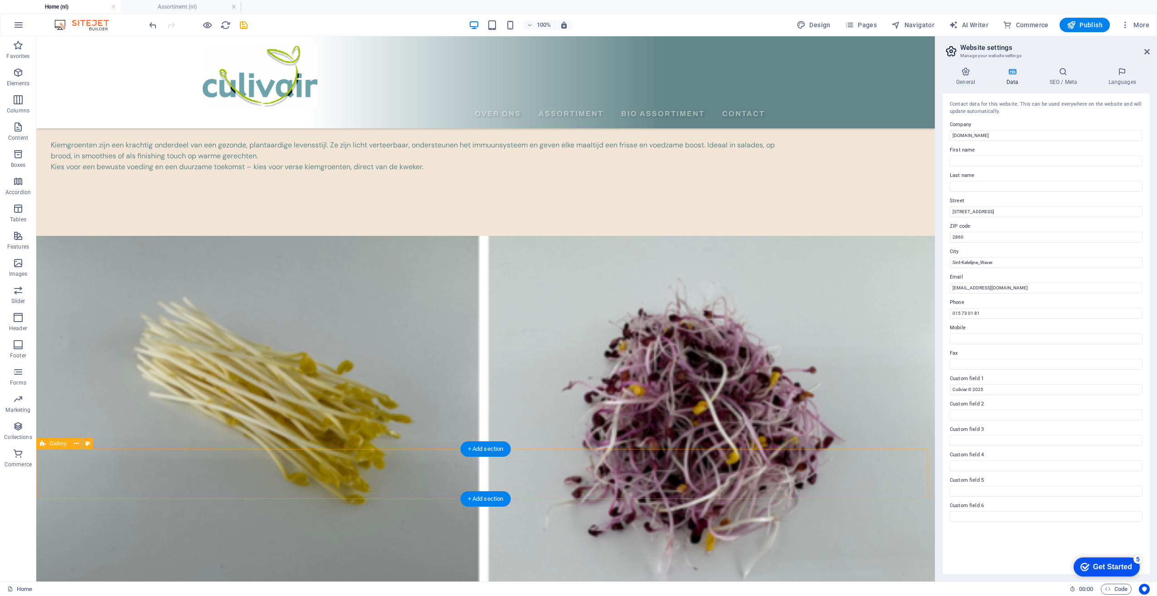
scroll to position [185, 0]
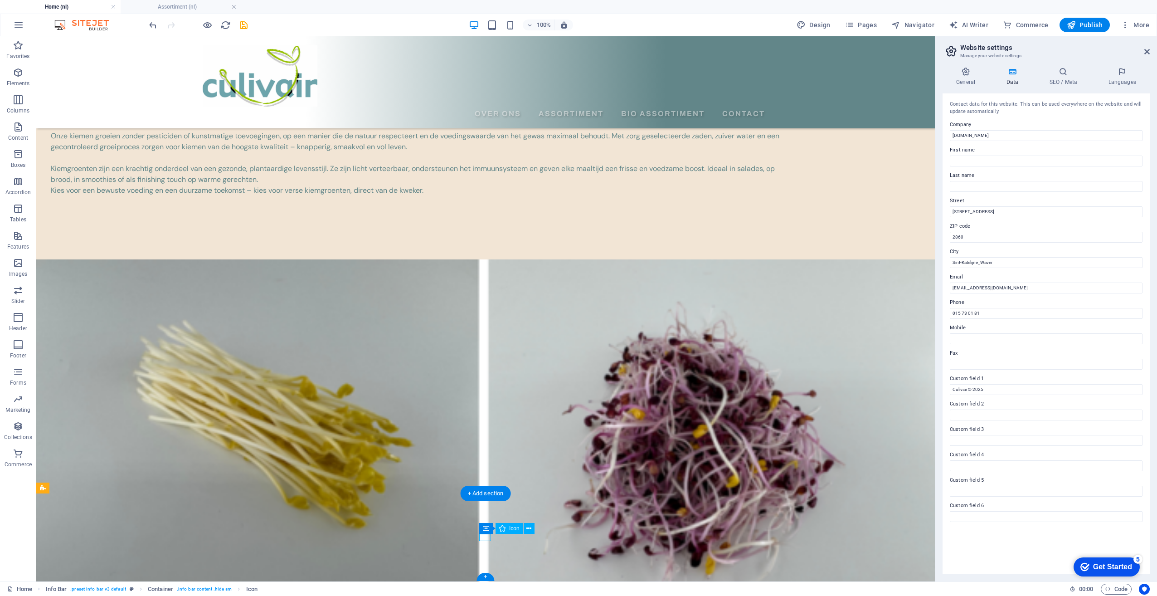
select select "xMidYMid"
select select "px"
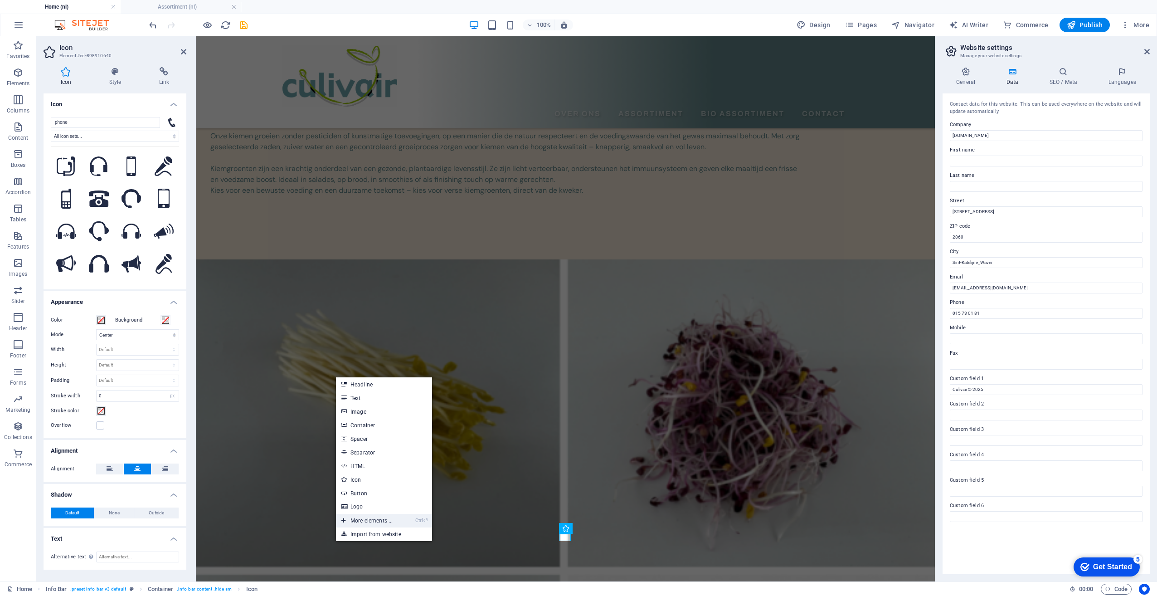
click at [384, 521] on link "Ctrl ⏎ More elements ..." at bounding box center [367, 521] width 62 height 14
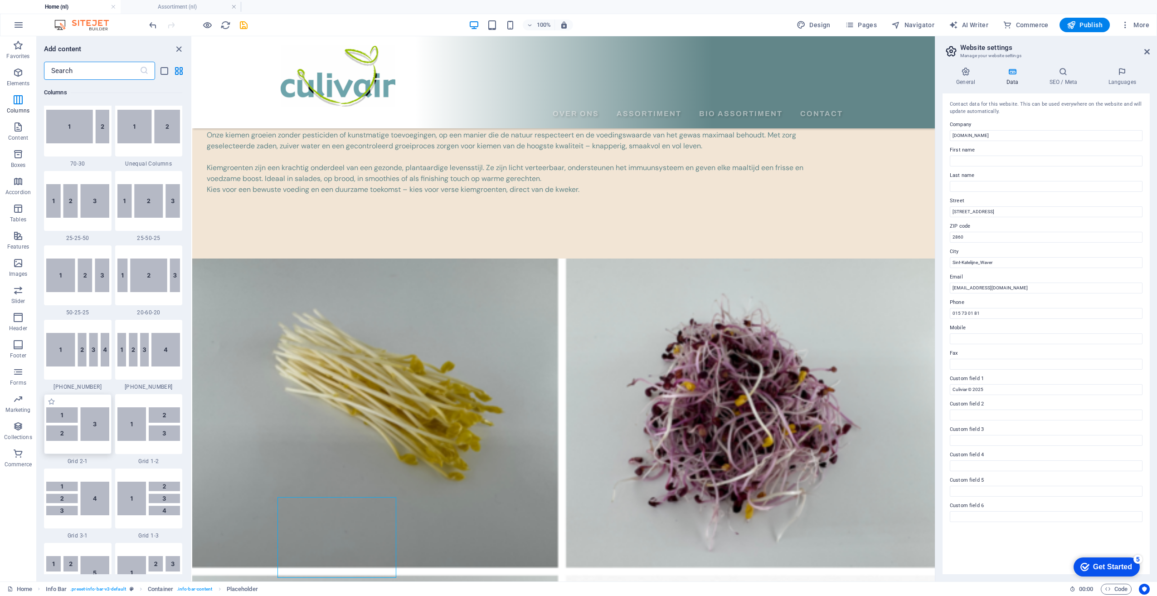
scroll to position [913, 0]
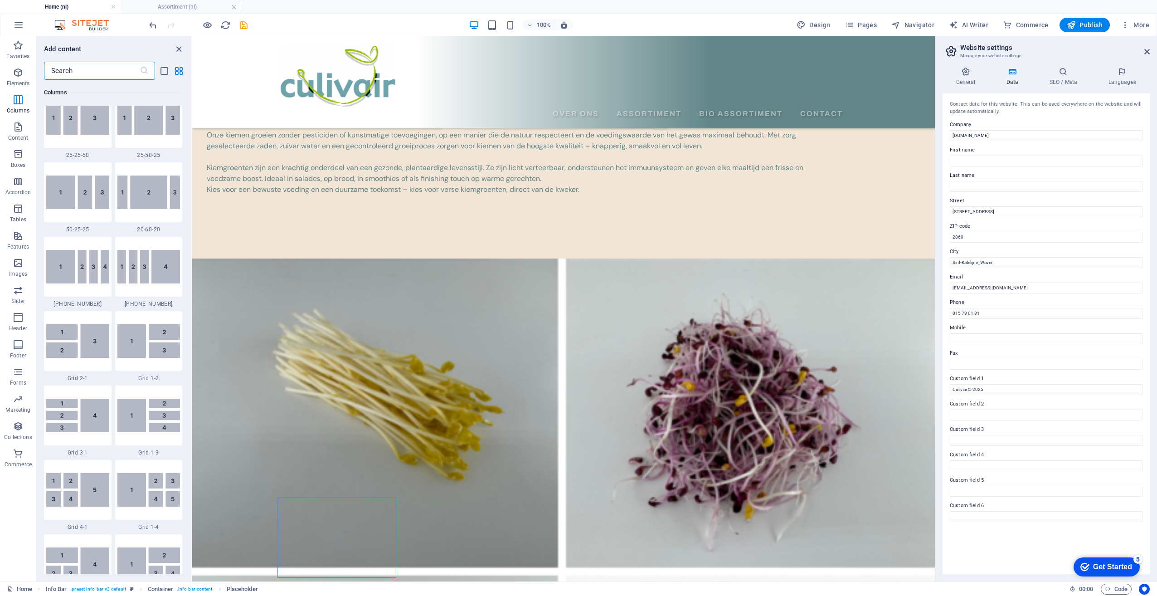
click at [72, 75] on input "text" at bounding box center [92, 71] width 96 height 18
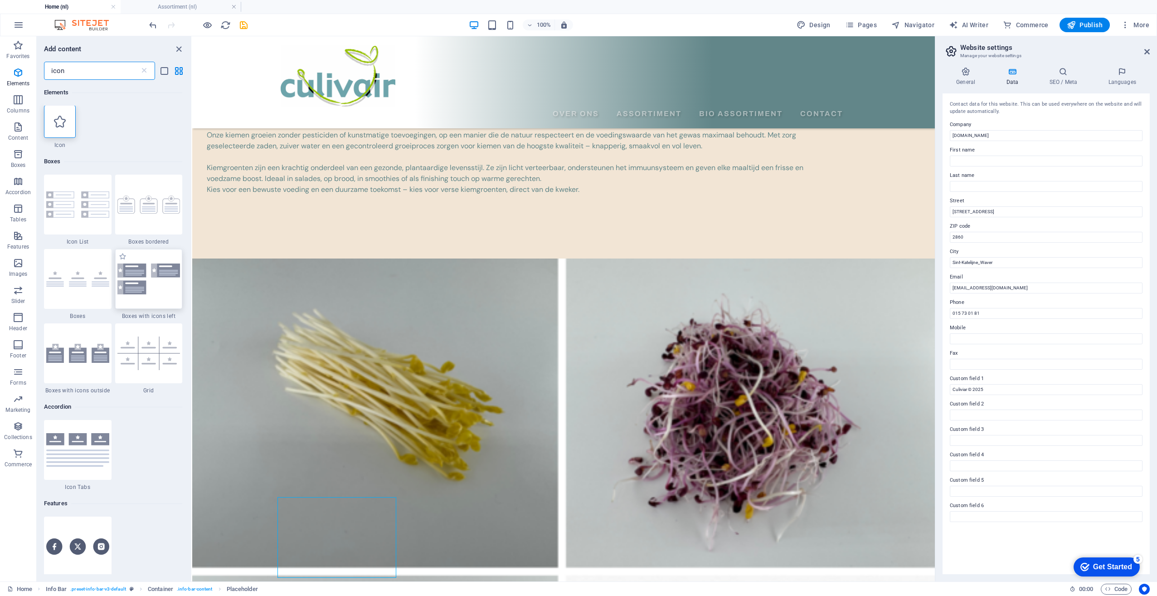
scroll to position [0, 0]
type input "icon"
click at [63, 121] on icon at bounding box center [60, 122] width 12 height 12
select select "xMidYMid"
select select "px"
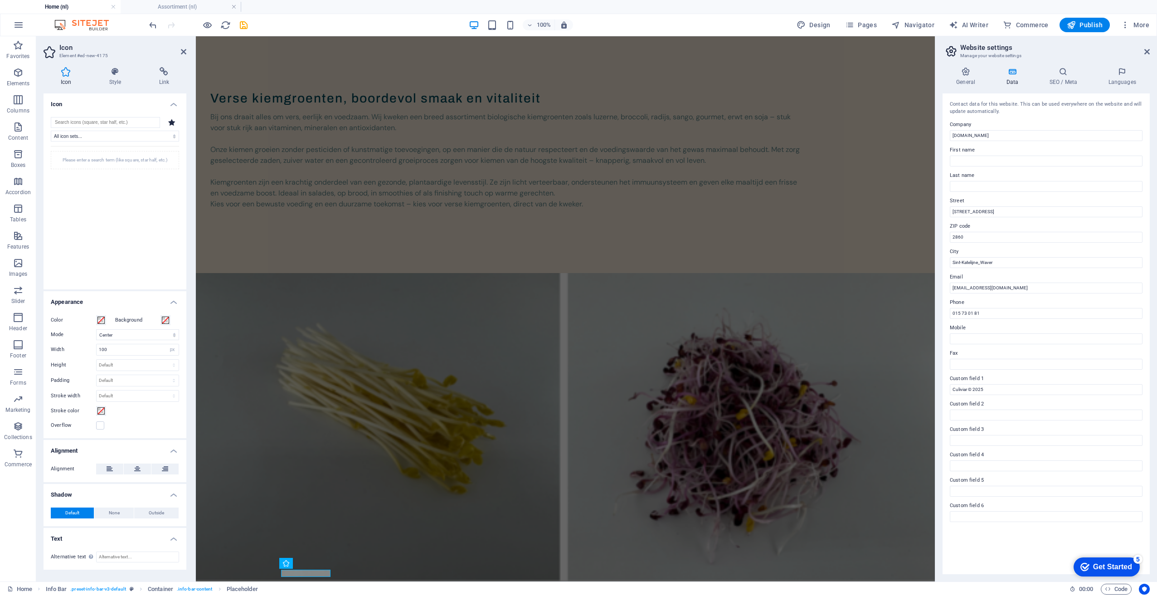
scroll to position [75, 0]
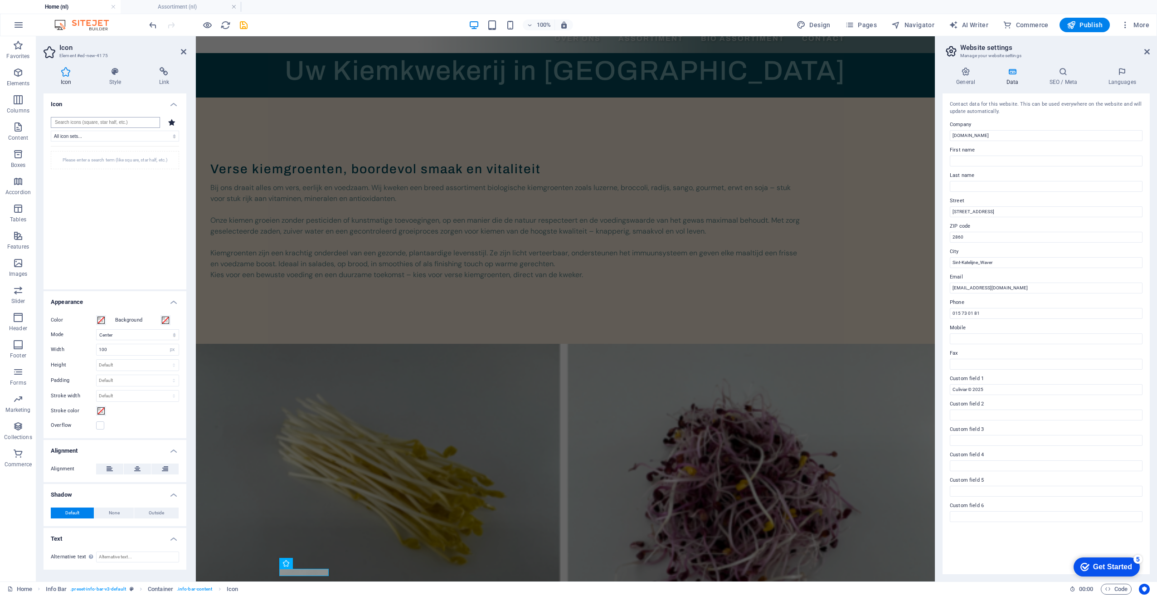
click at [88, 121] on input "search" at bounding box center [105, 122] width 109 height 11
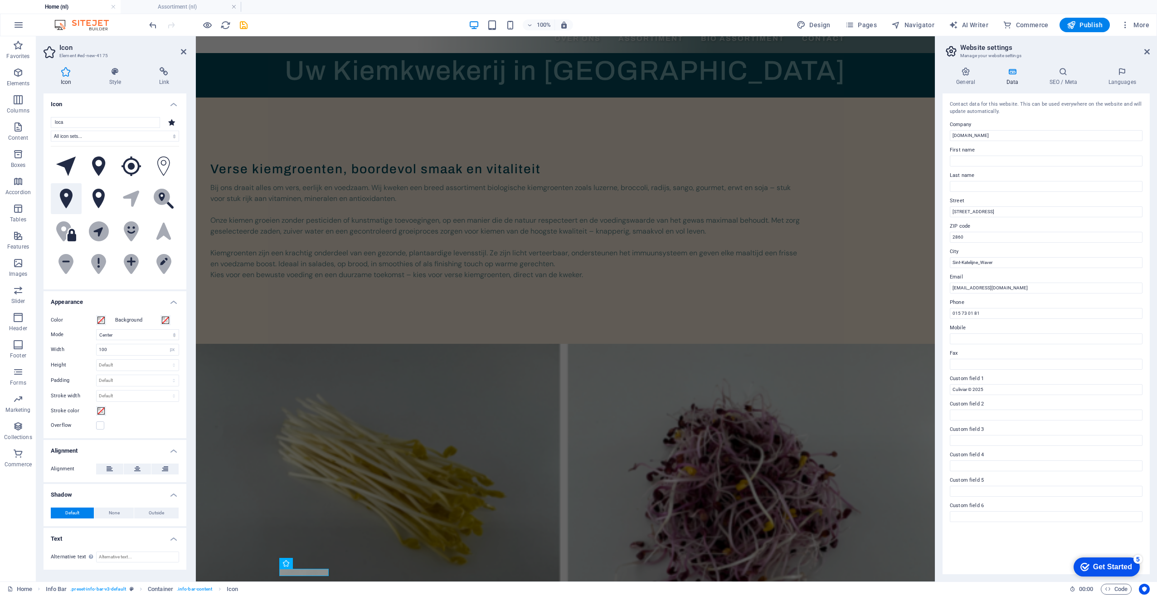
type input "loca"
click at [65, 207] on icon at bounding box center [66, 199] width 13 height 20
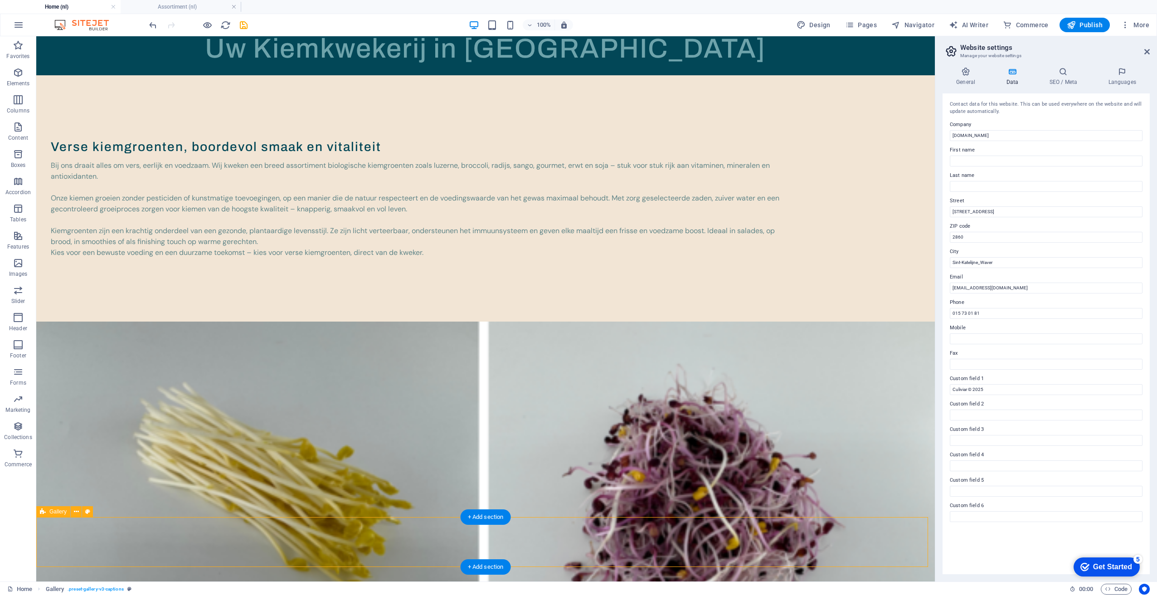
scroll to position [115, 0]
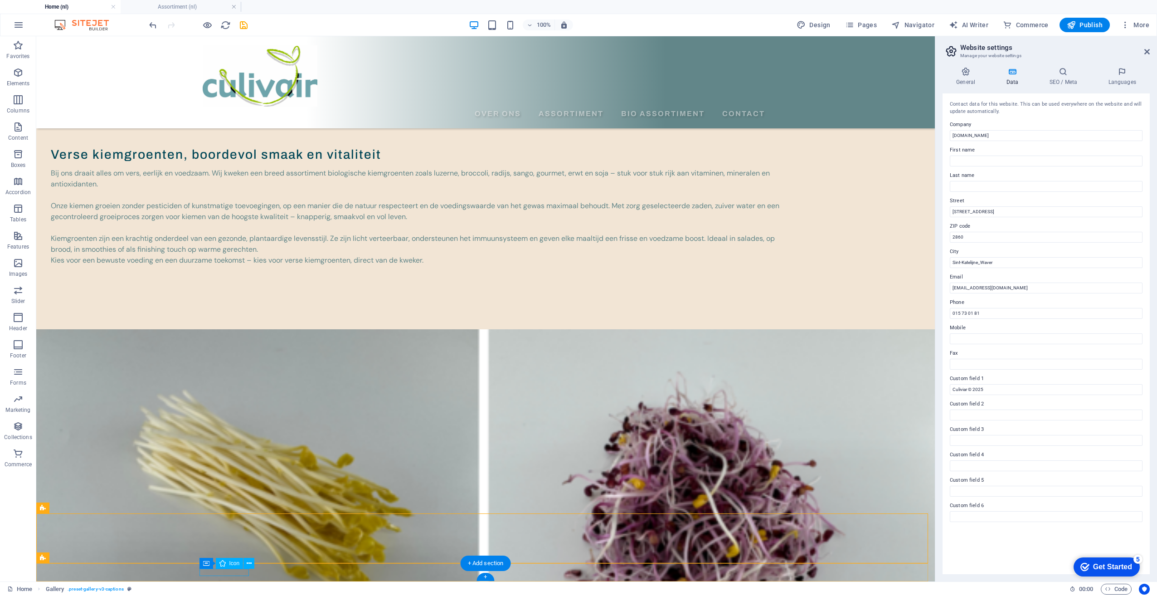
select select "xMidYMid"
select select "px"
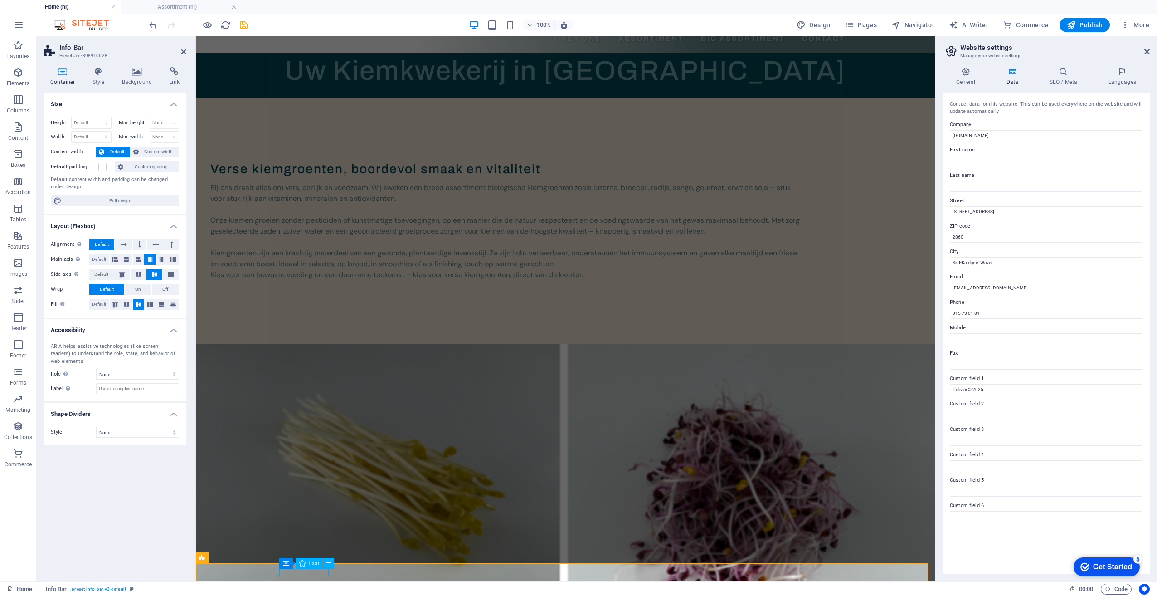
select select "xMidYMid"
select select "px"
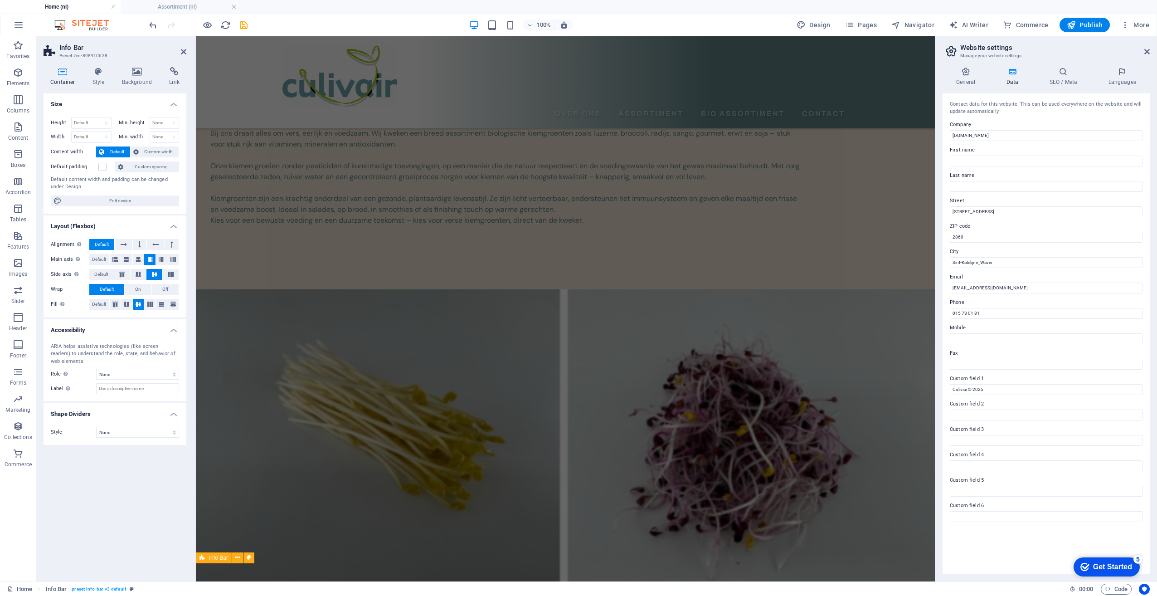
scroll to position [75, 0]
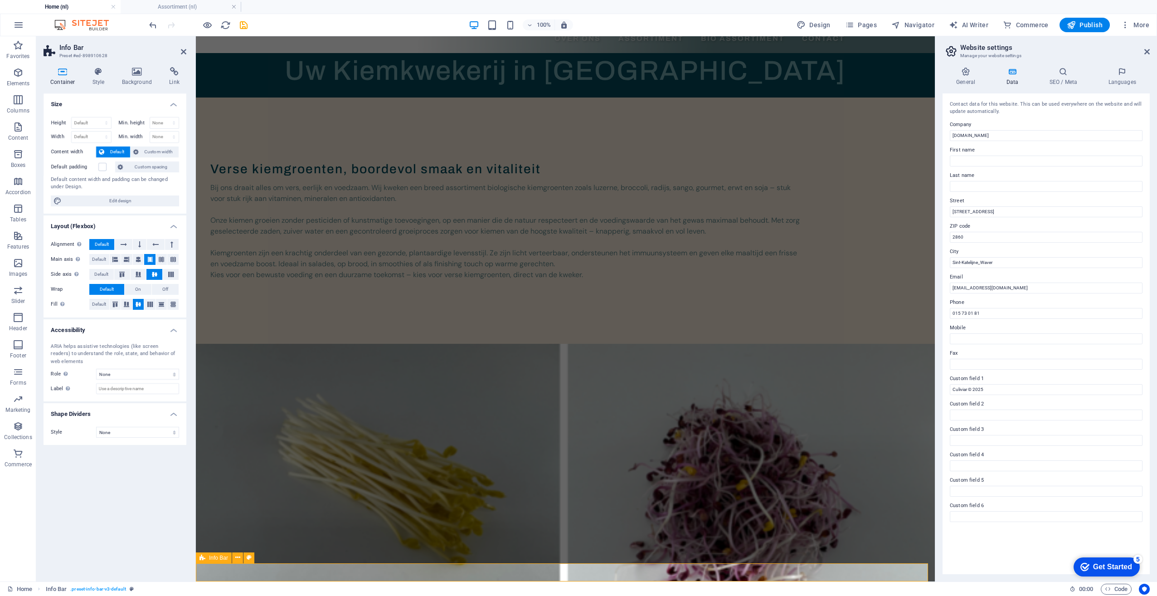
click at [201, 559] on icon at bounding box center [202, 557] width 6 height 11
click at [237, 559] on icon at bounding box center [237, 558] width 5 height 10
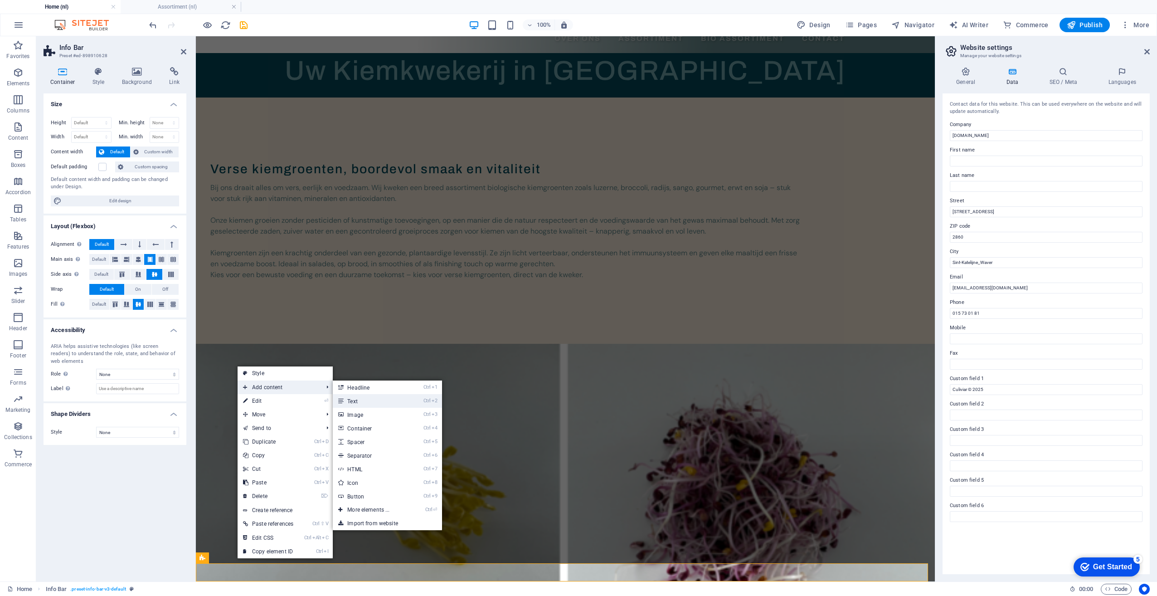
click at [373, 402] on link "Ctrl 2 Text" at bounding box center [370, 401] width 75 height 14
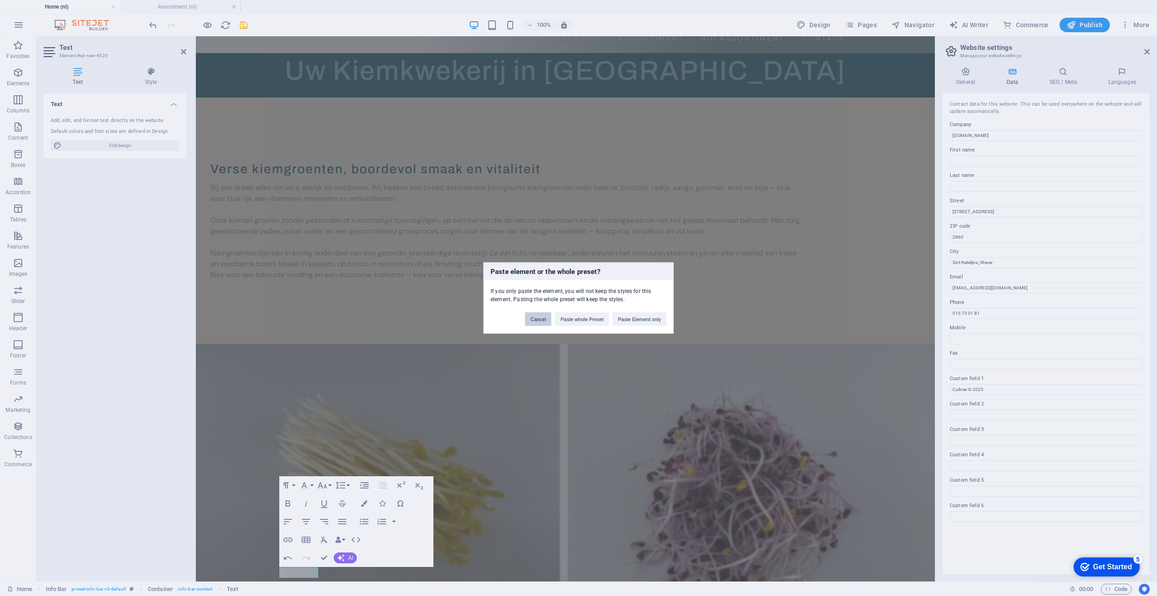
click at [542, 322] on button "Cancel" at bounding box center [538, 319] width 26 height 14
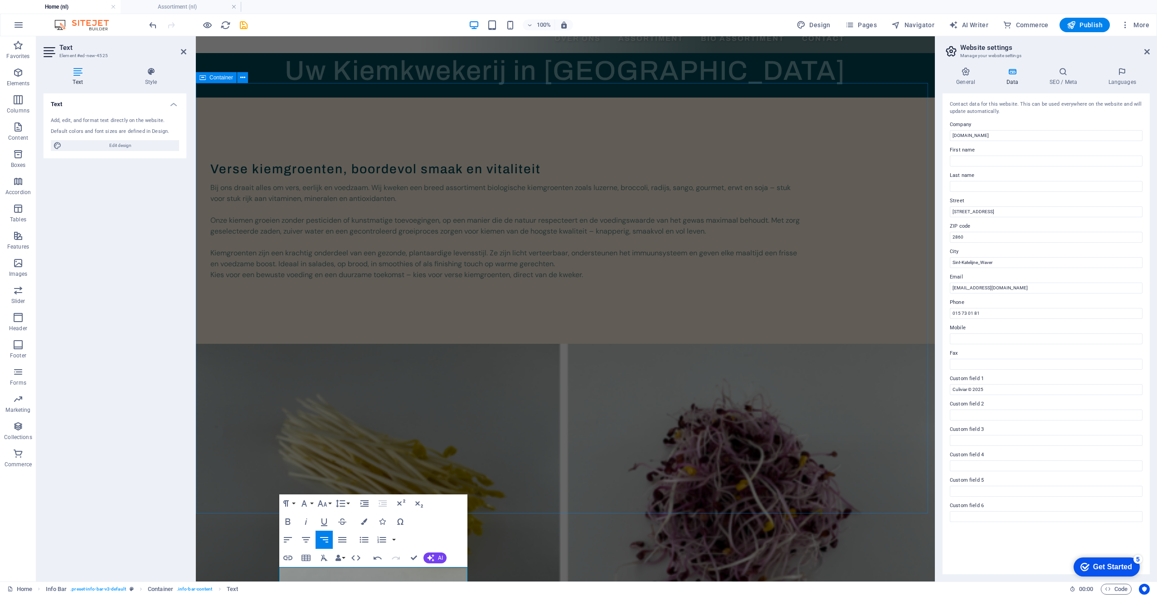
click at [246, 491] on div "Verse kiemgroenten, boordevol smaak en vitaliteit Bij ons draait alles om vers,…" at bounding box center [565, 530] width 739 height 866
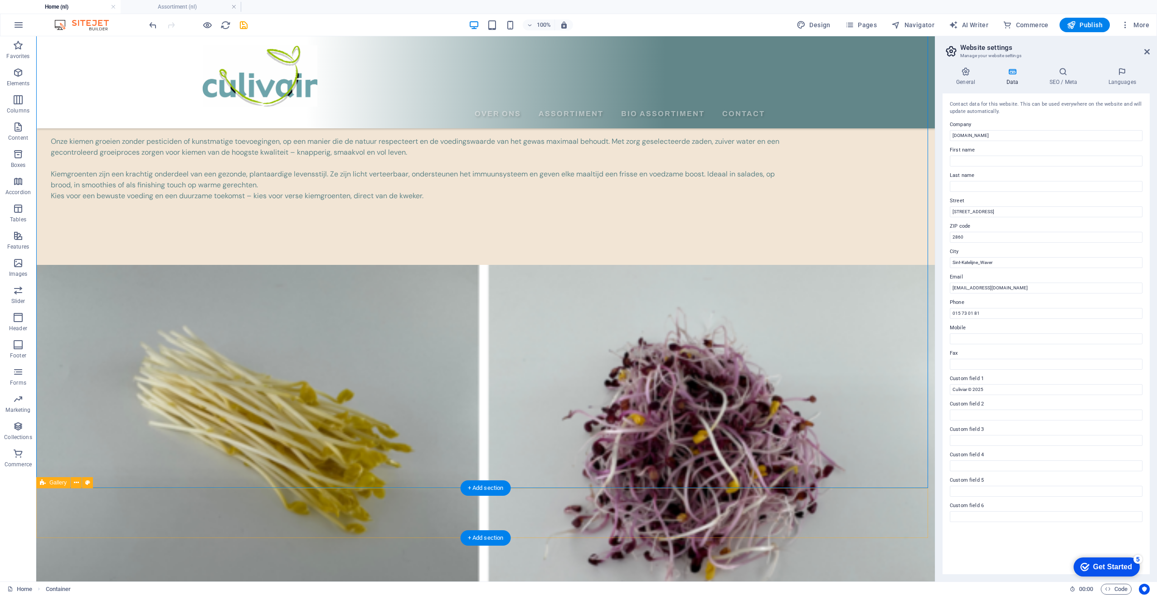
scroll to position [141, 0]
drag, startPoint x: 411, startPoint y: 559, endPoint x: 218, endPoint y: 552, distance: 193.7
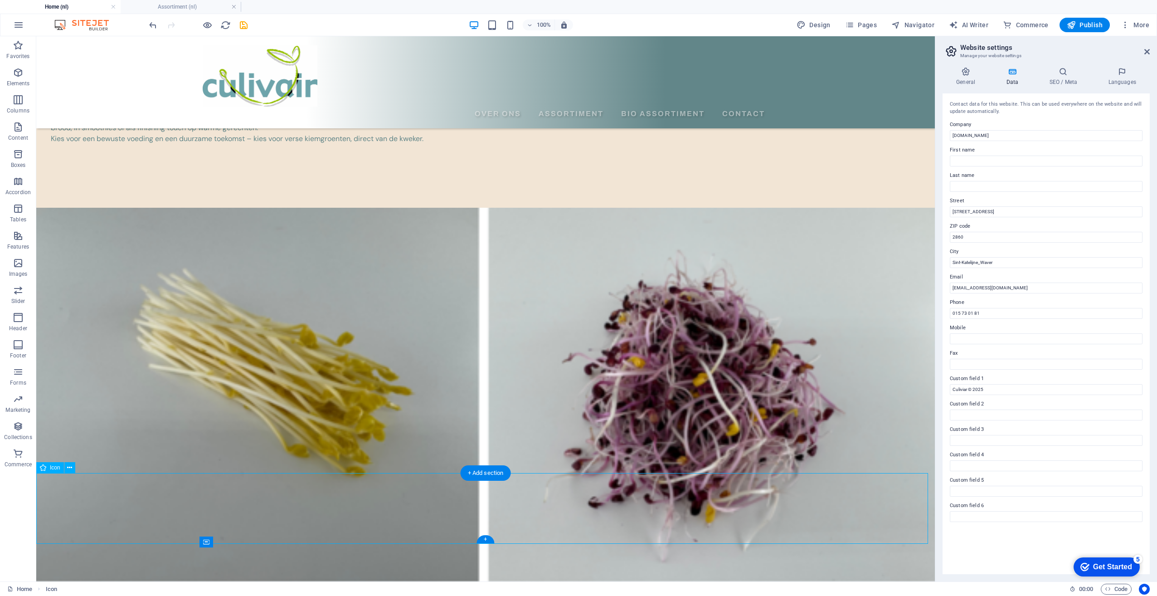
scroll to position [211, 0]
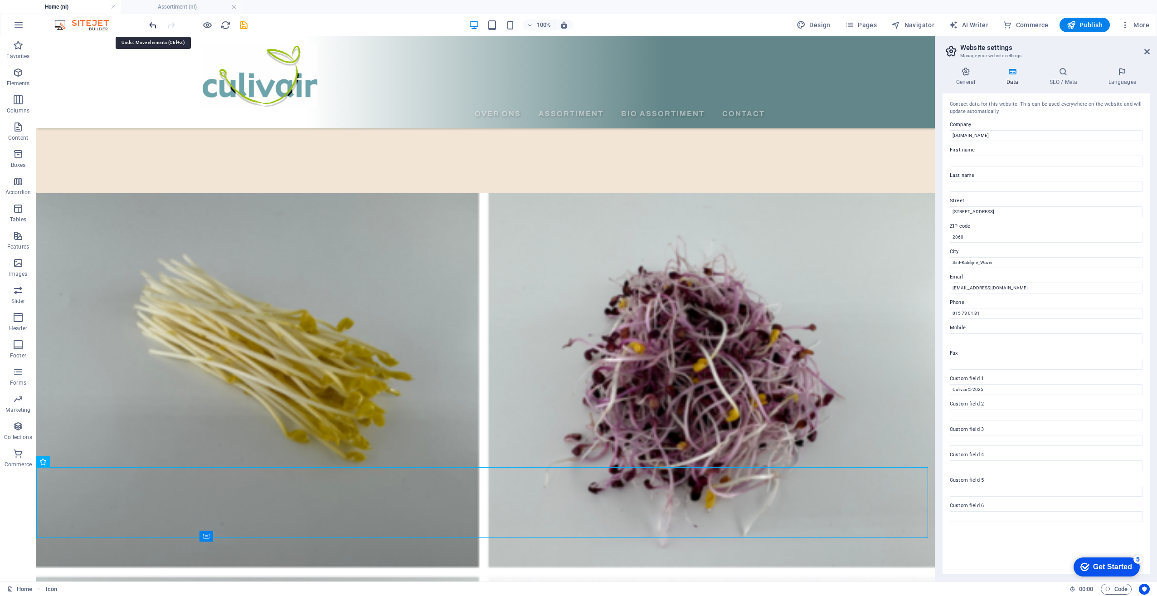
click at [150, 27] on icon "undo" at bounding box center [153, 25] width 10 height 10
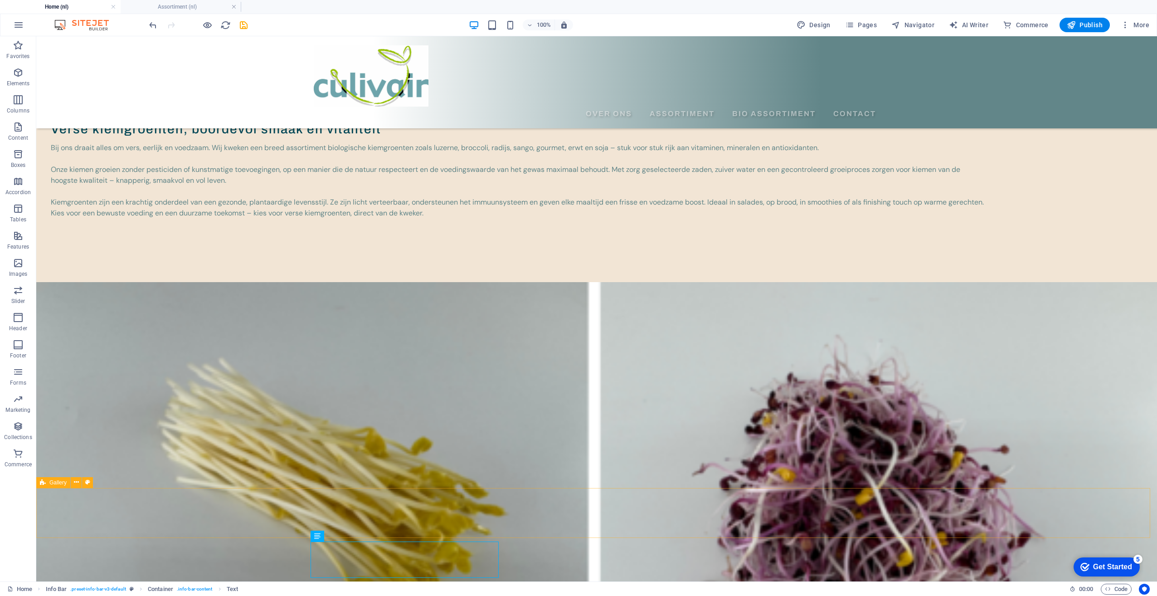
scroll to position [186, 0]
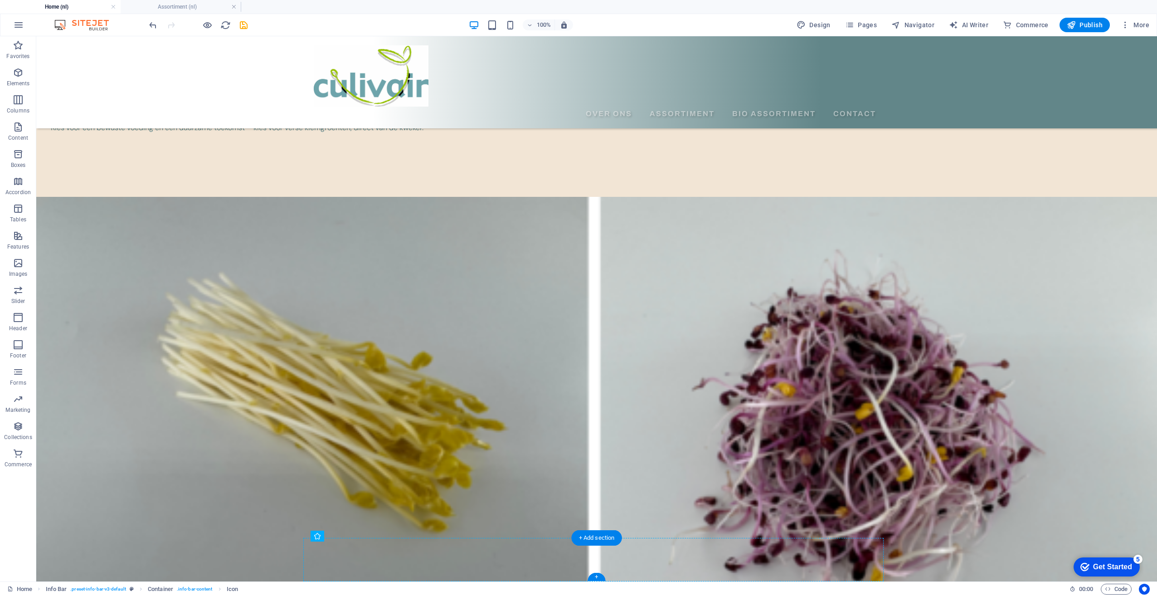
drag, startPoint x: 520, startPoint y: 561, endPoint x: 348, endPoint y: 554, distance: 172.4
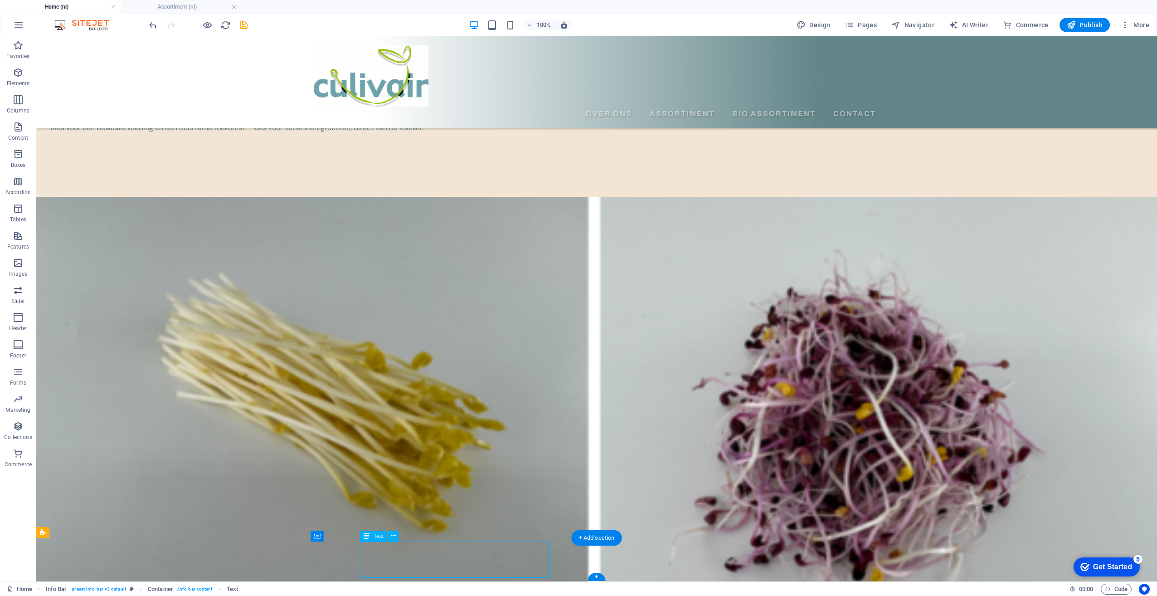
drag, startPoint x: 388, startPoint y: 556, endPoint x: 368, endPoint y: 564, distance: 21.7
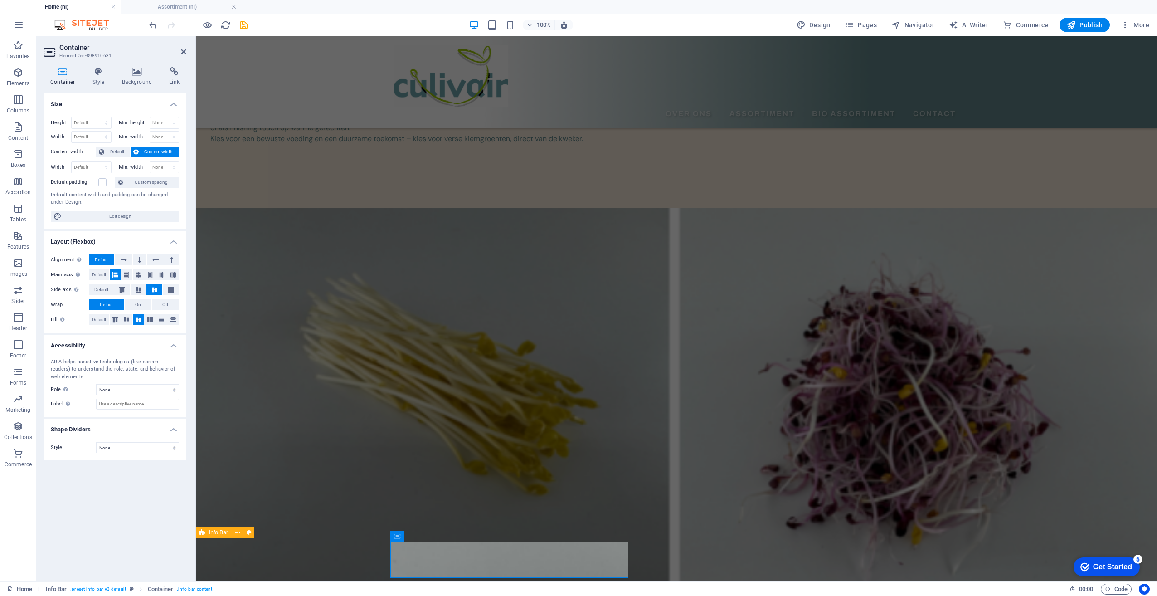
scroll to position [146, 0]
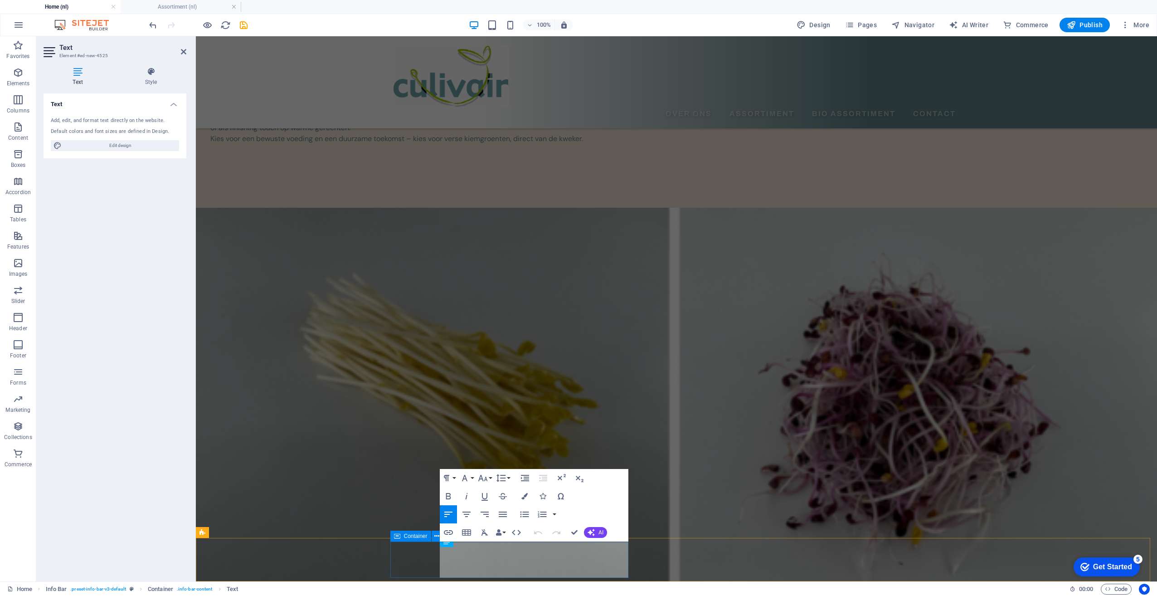
scroll to position [146, 0]
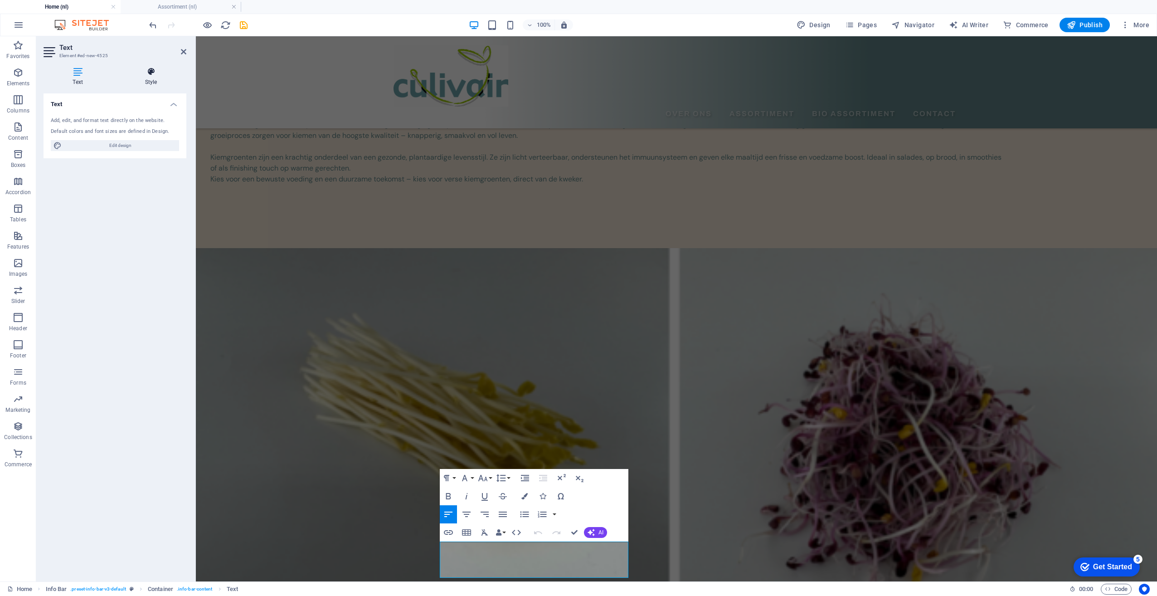
click at [159, 71] on icon at bounding box center [151, 71] width 71 height 9
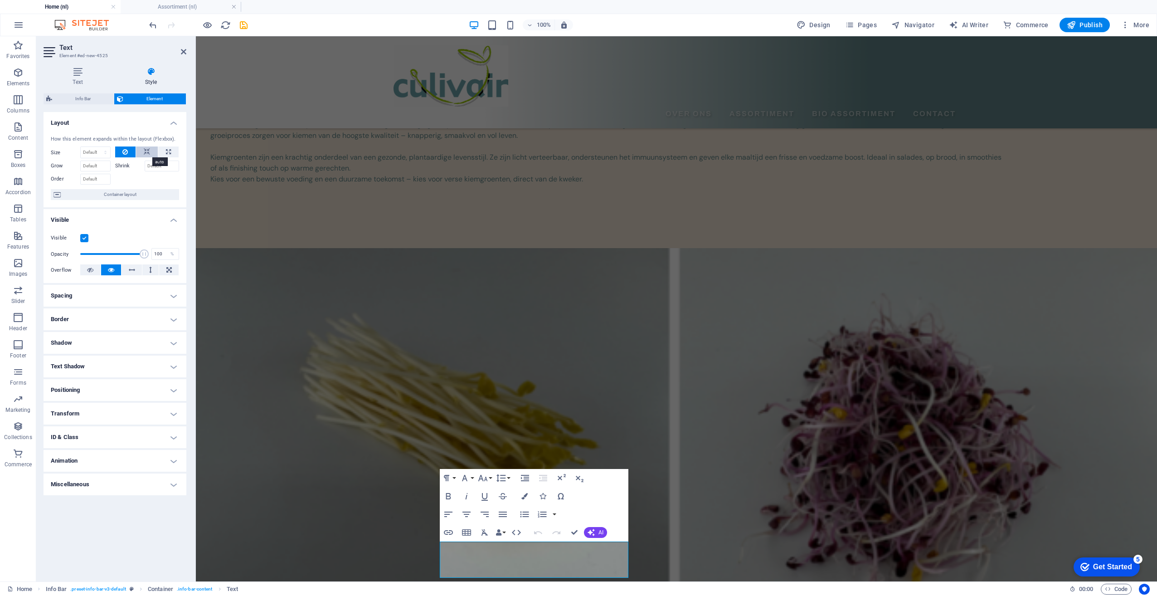
click at [145, 152] on icon at bounding box center [147, 151] width 6 height 11
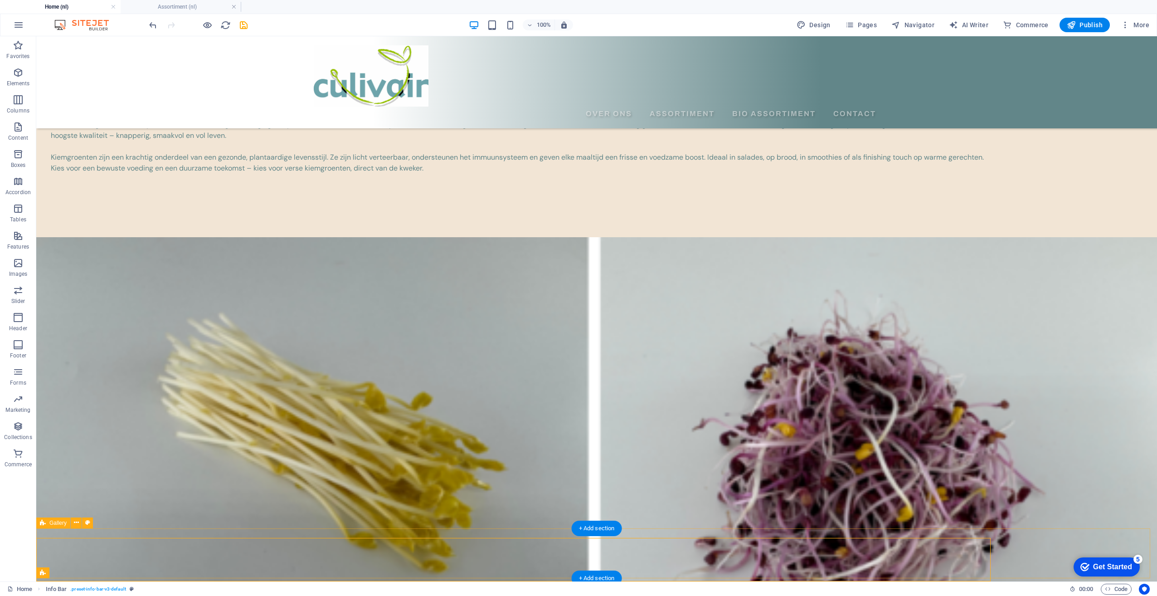
scroll to position [186, 0]
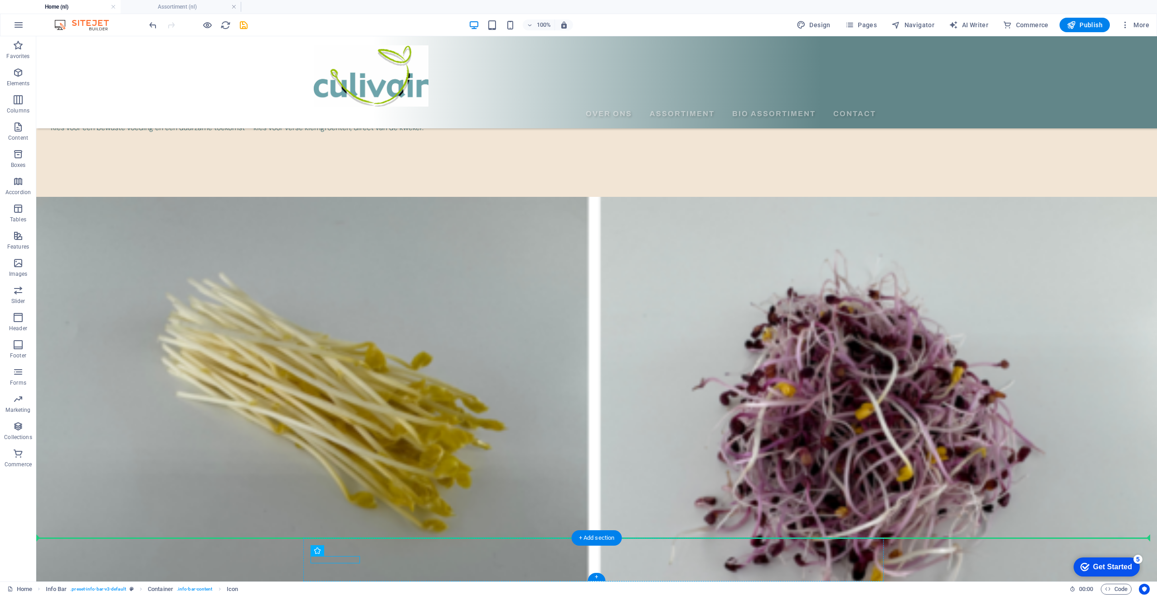
drag, startPoint x: 334, startPoint y: 558, endPoint x: 338, endPoint y: 554, distance: 5.5
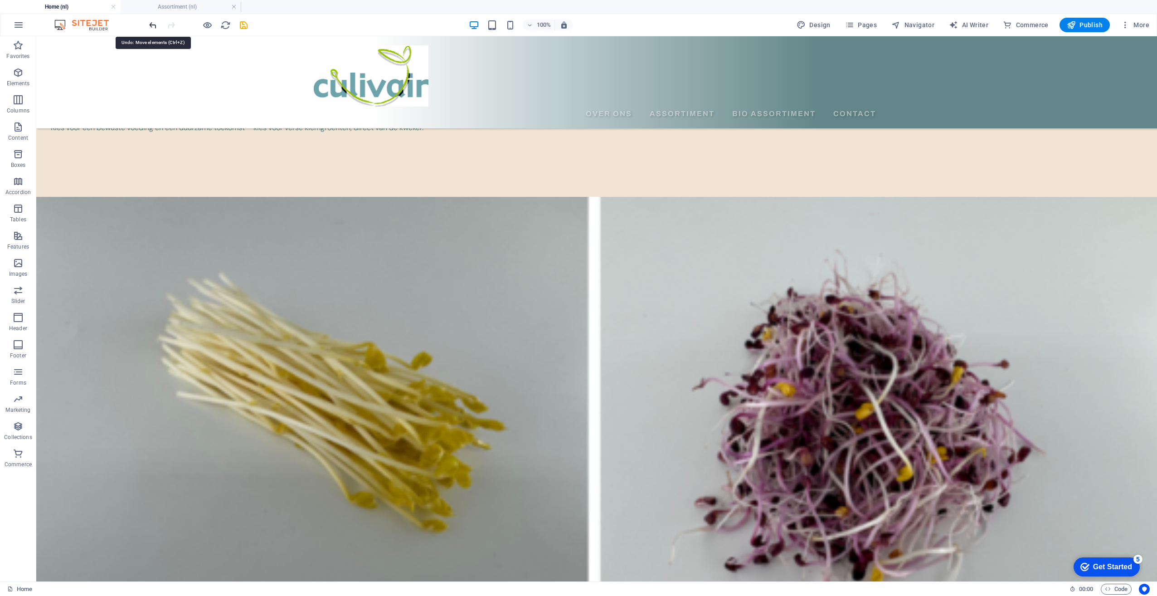
click at [151, 28] on icon "undo" at bounding box center [153, 25] width 10 height 10
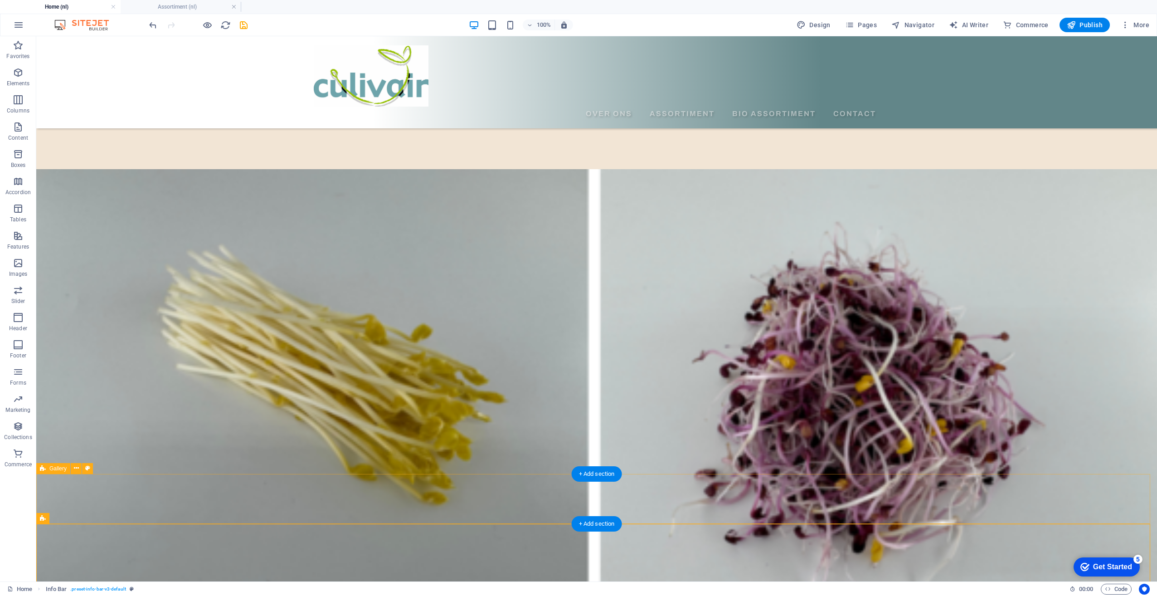
scroll to position [230, 0]
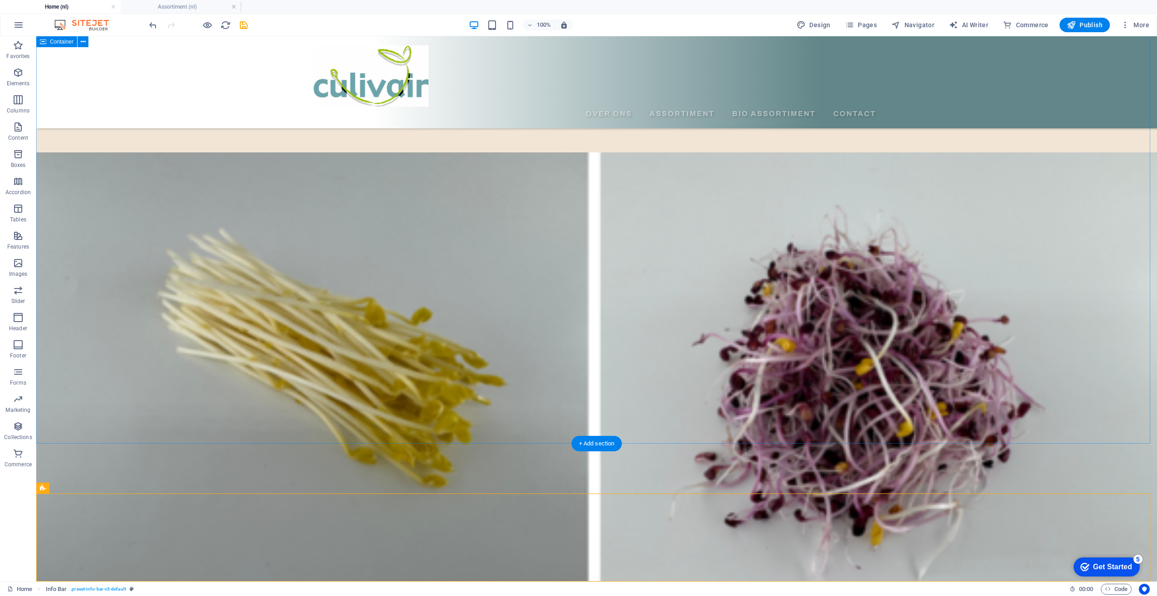
click at [270, 407] on div "Verse kiemgroenten, boordevol smaak en vitaliteit Bij ons draait alles om vers,…" at bounding box center [596, 510] width 1121 height 1164
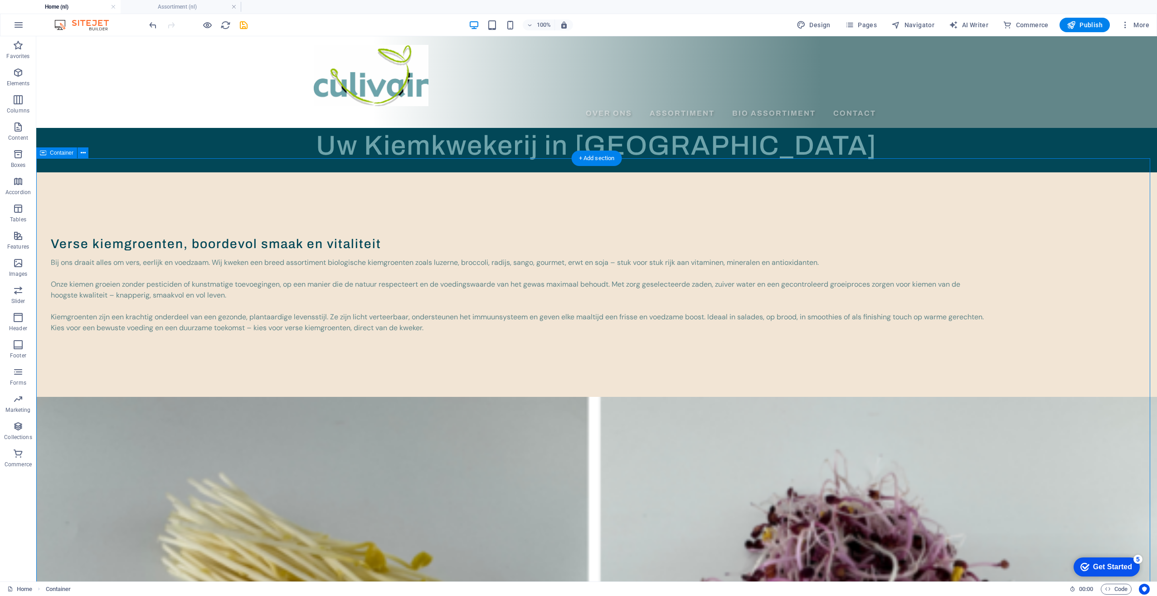
scroll to position [0, 0]
click at [195, 10] on h4 "Assortiment (nl)" at bounding box center [181, 7] width 121 height 10
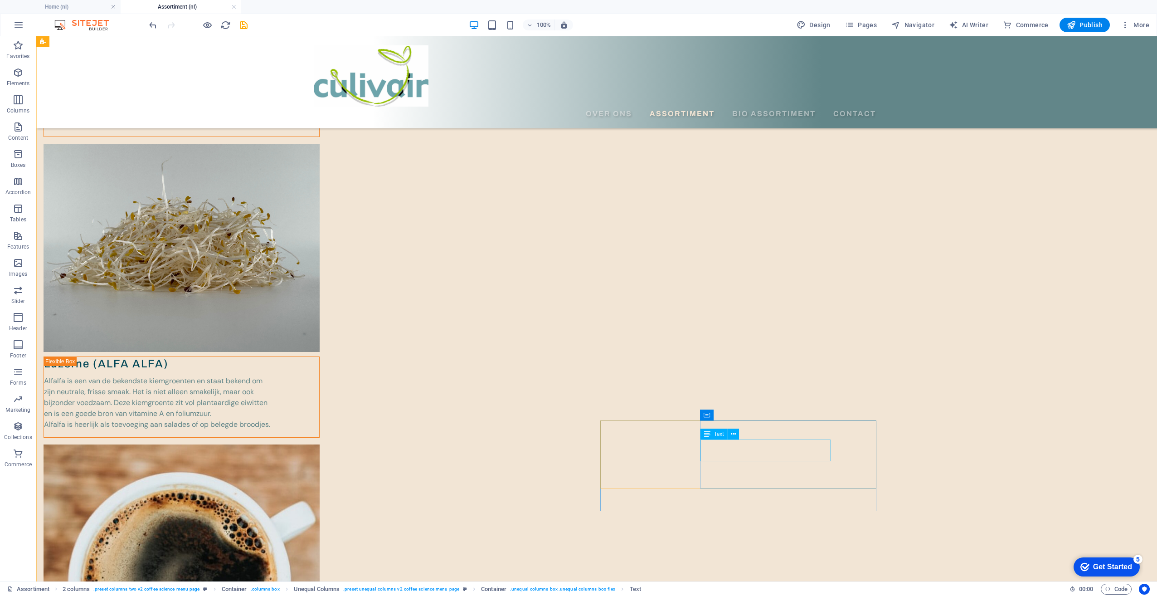
scroll to position [408, 0]
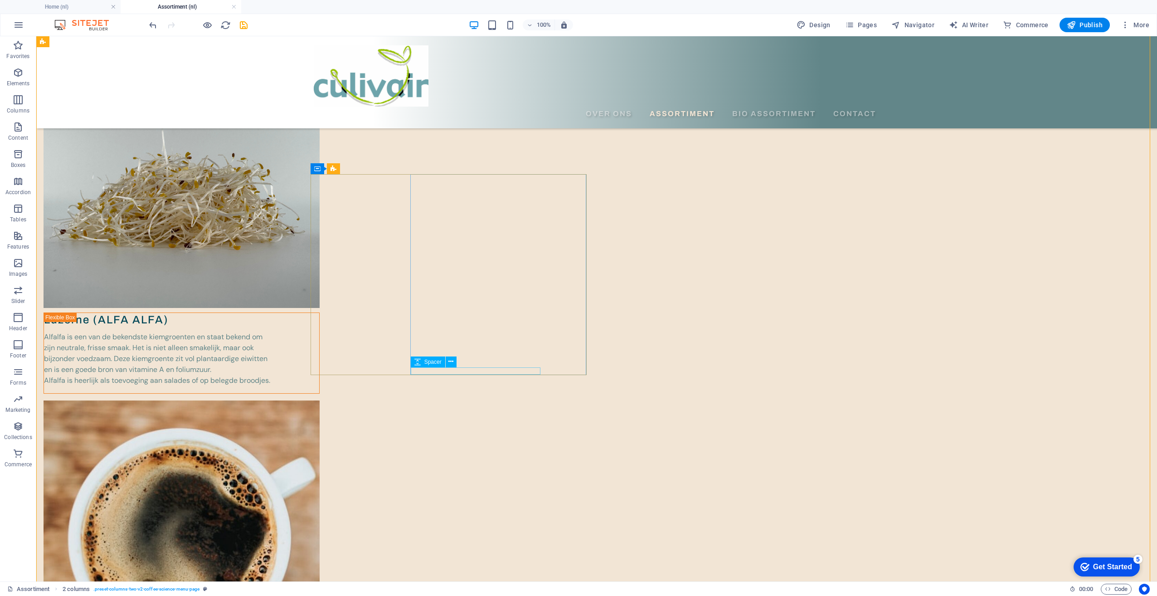
scroll to position [544, 0]
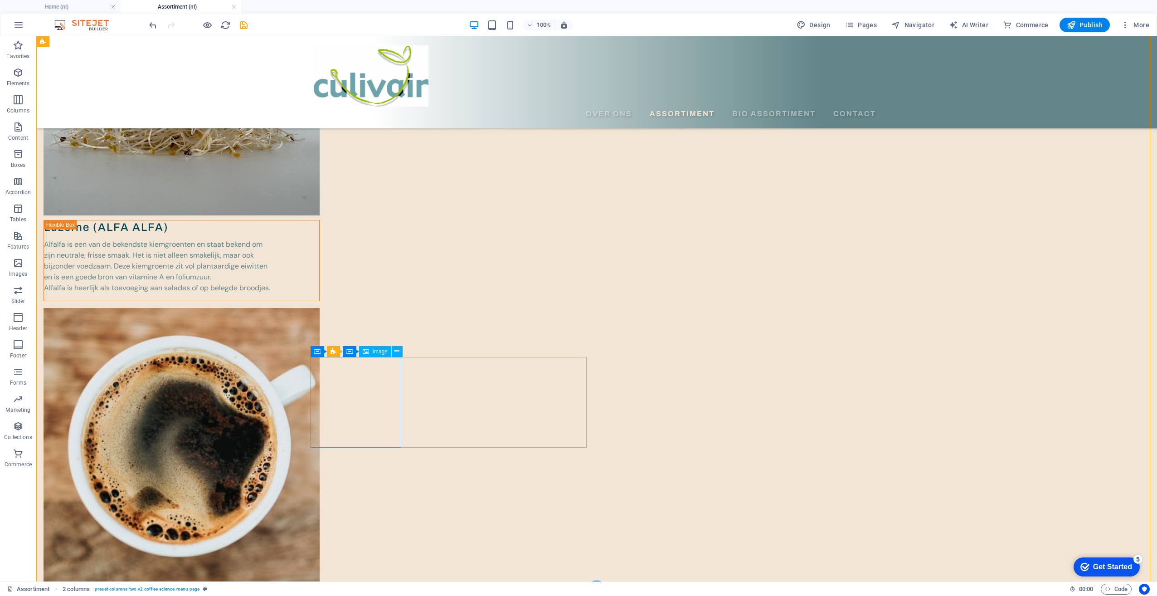
select select "%"
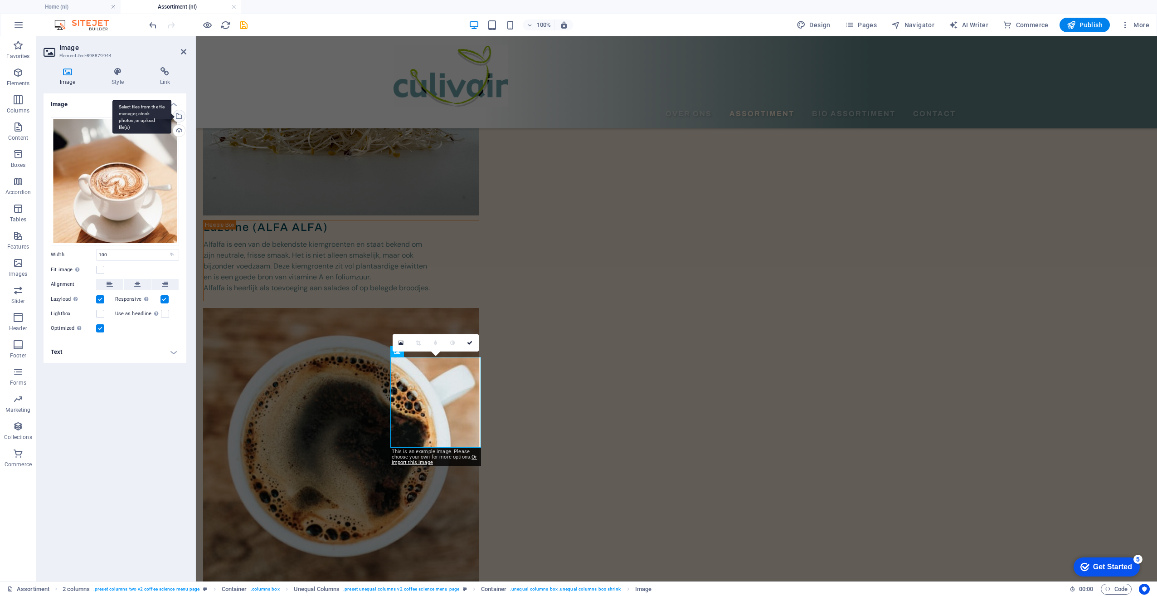
click at [171, 117] on div "Select files from the file manager, stock photos, or upload file(s)" at bounding box center [141, 117] width 59 height 34
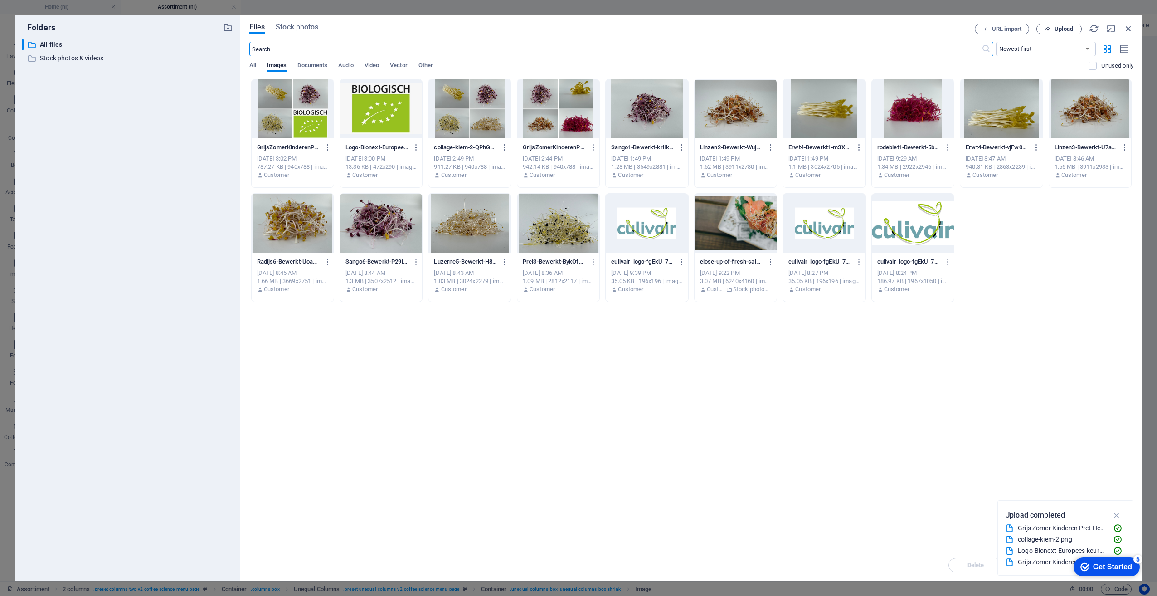
click at [1055, 31] on span "Upload" at bounding box center [1064, 28] width 19 height 5
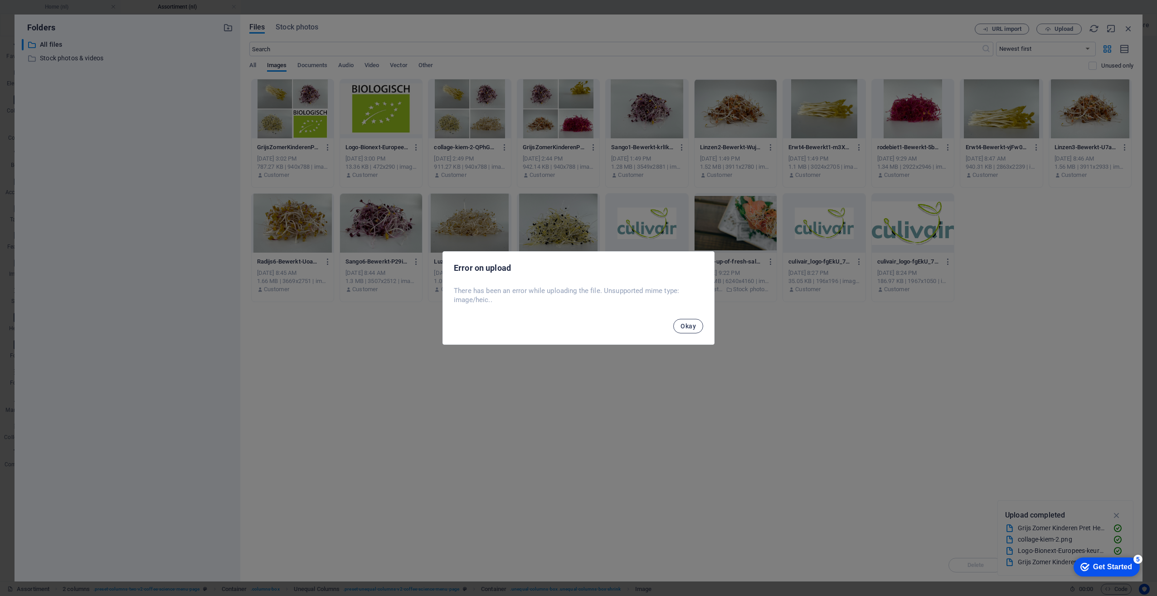
click at [686, 325] on span "Okay" at bounding box center [688, 325] width 15 height 7
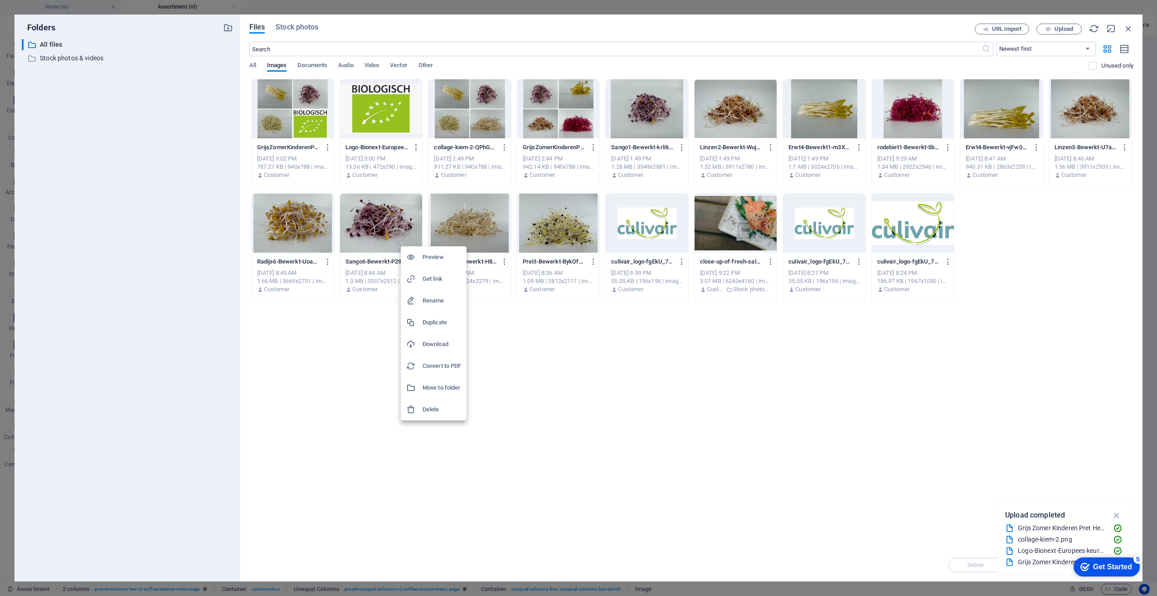
click at [357, 350] on div at bounding box center [578, 298] width 1157 height 596
drag, startPoint x: 357, startPoint y: 350, endPoint x: 327, endPoint y: 353, distance: 29.7
click at [327, 353] on div "Drop files here to upload them instantly GrijsZomerKinderenPretHerinneringenFac…" at bounding box center [691, 314] width 884 height 470
click at [1127, 27] on icon "button" at bounding box center [1129, 29] width 10 height 10
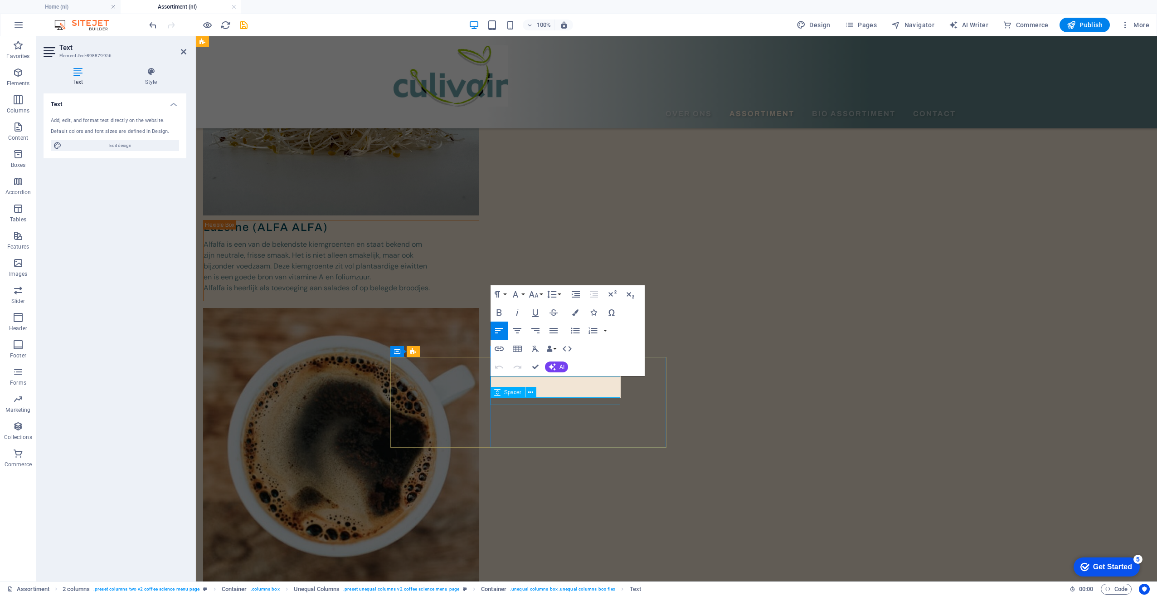
drag, startPoint x: 600, startPoint y: 393, endPoint x: 488, endPoint y: 380, distance: 112.8
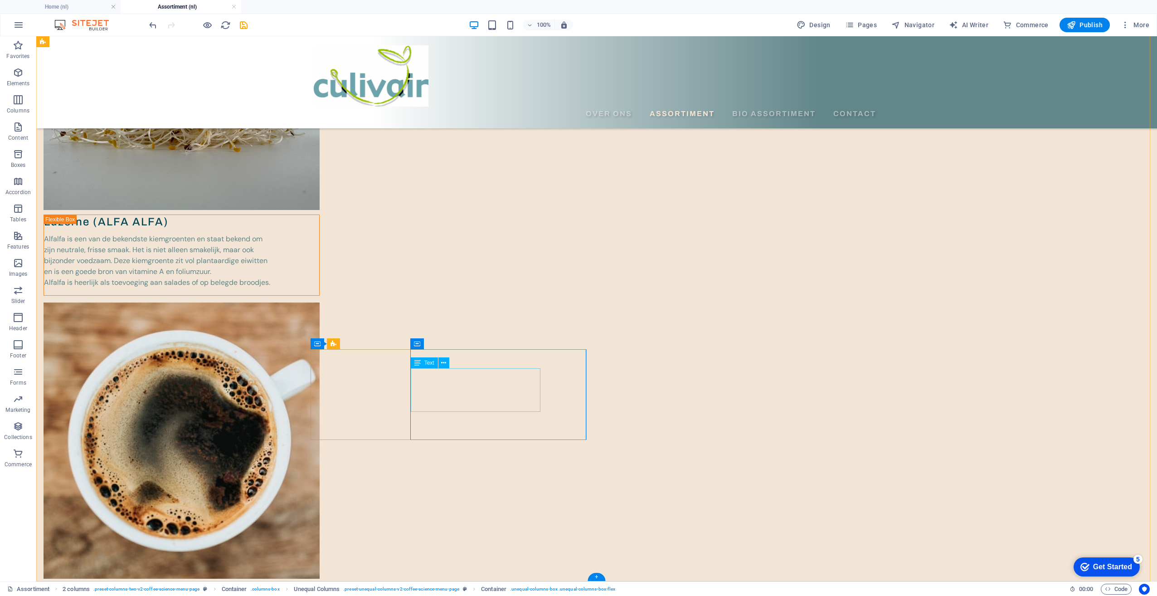
scroll to position [552, 0]
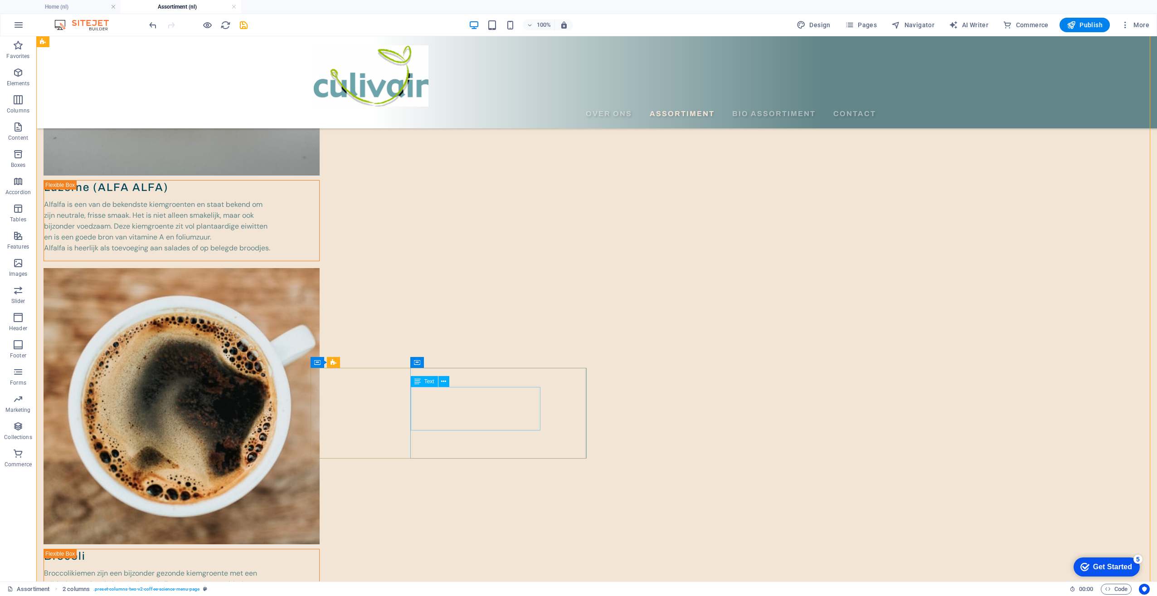
scroll to position [586, 0]
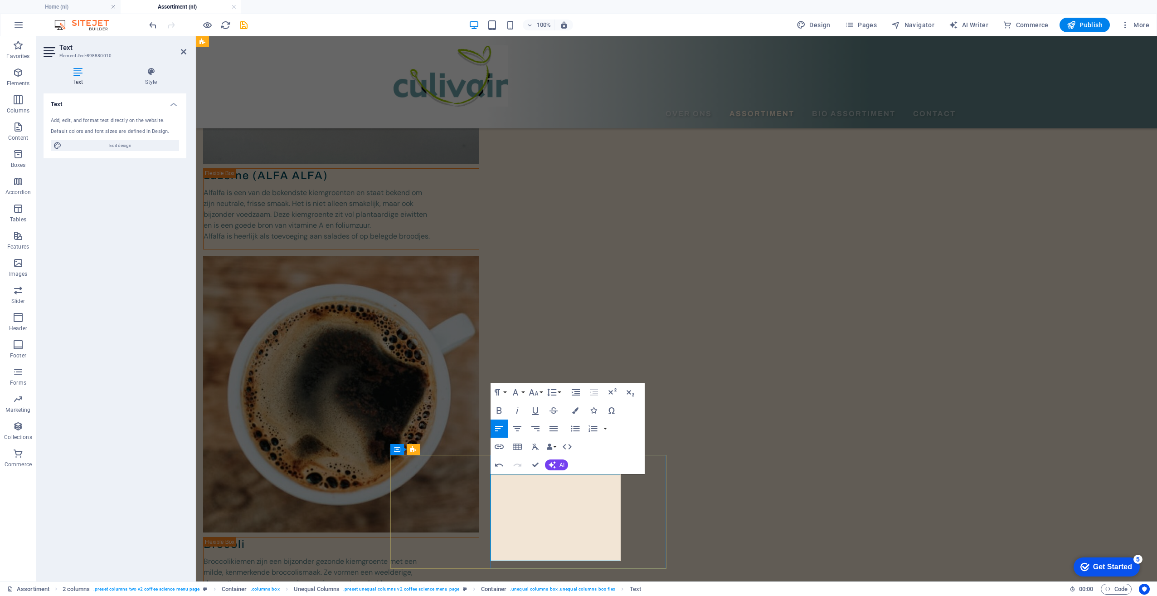
scroll to position [609, 0]
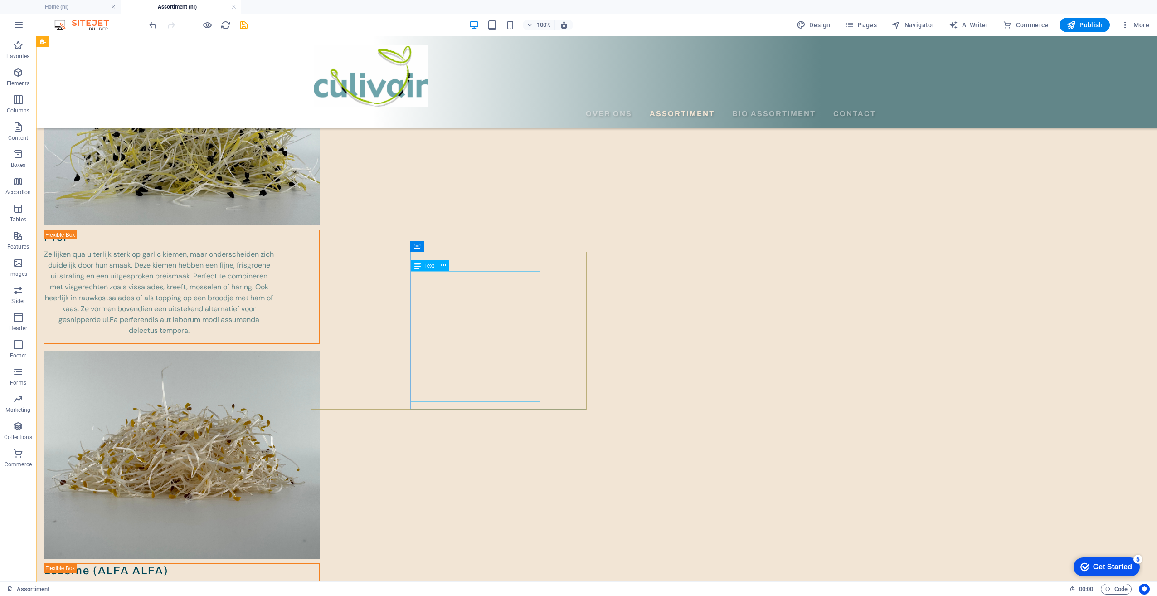
scroll to position [156, 0]
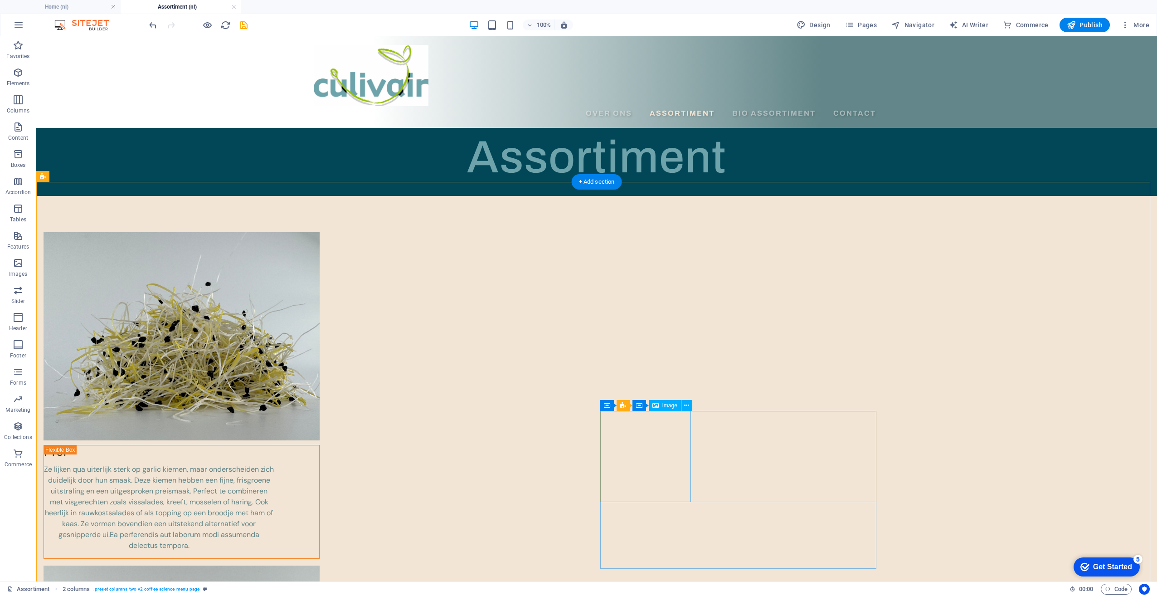
scroll to position [0, 0]
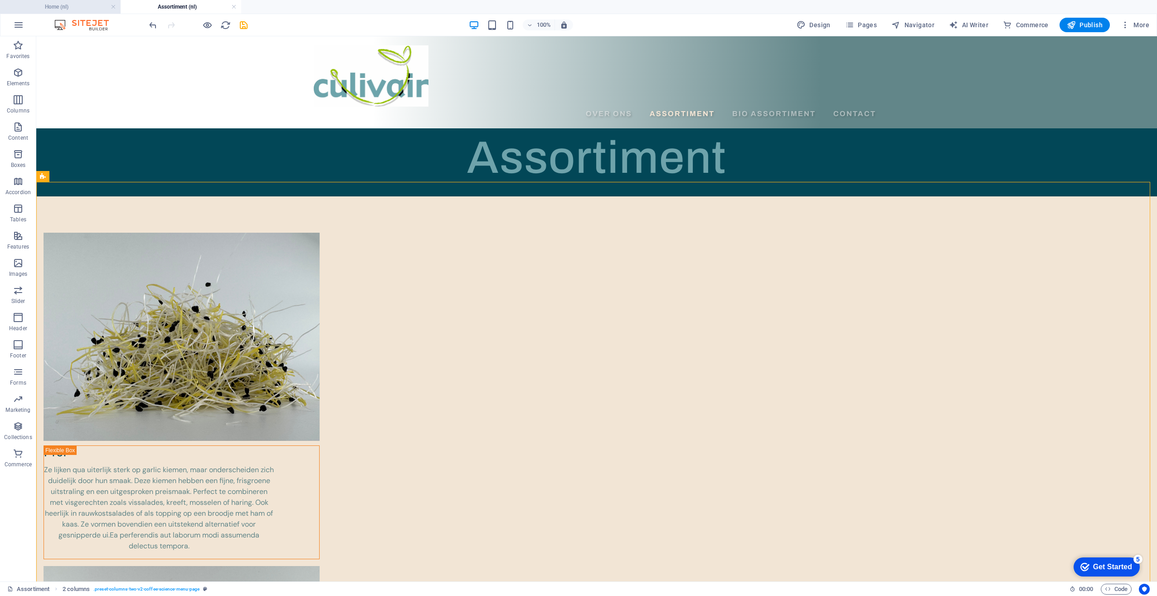
click at [47, 8] on h4 "Home (nl)" at bounding box center [60, 7] width 121 height 10
